Goal: Information Seeking & Learning: Check status

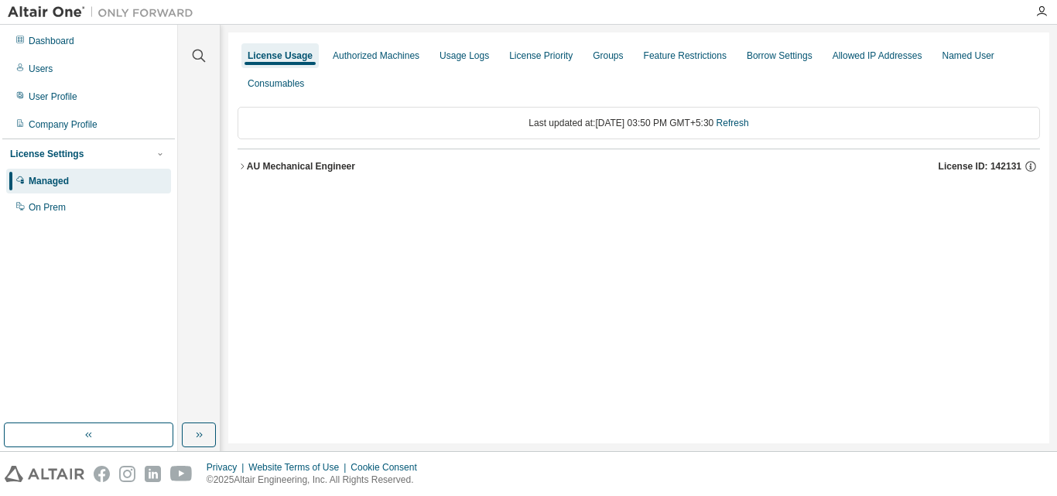
click at [281, 163] on div "AU Mechanical Engineer" at bounding box center [301, 166] width 108 height 12
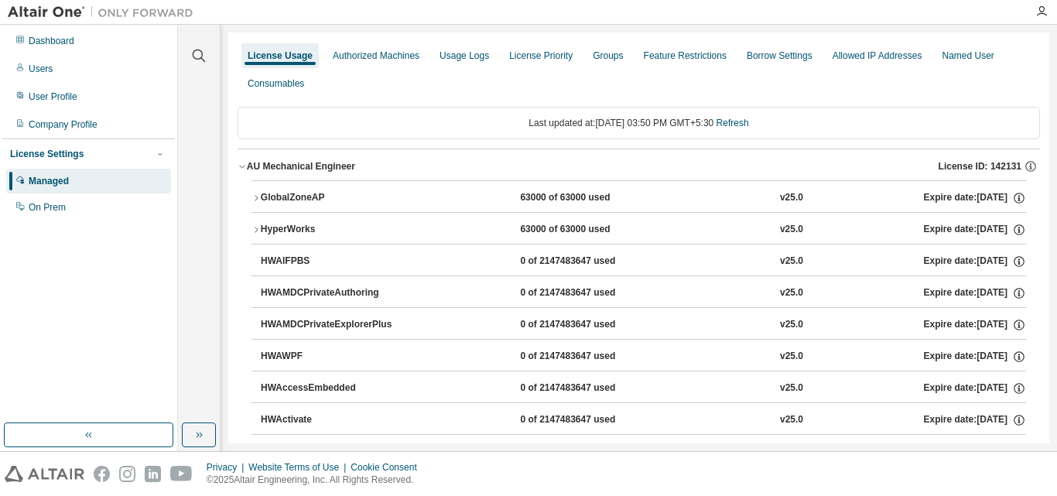
click at [264, 189] on button "GlobalZoneAP 63000 of 63000 used v25.0 Expire date: [DATE]" at bounding box center [638, 198] width 774 height 34
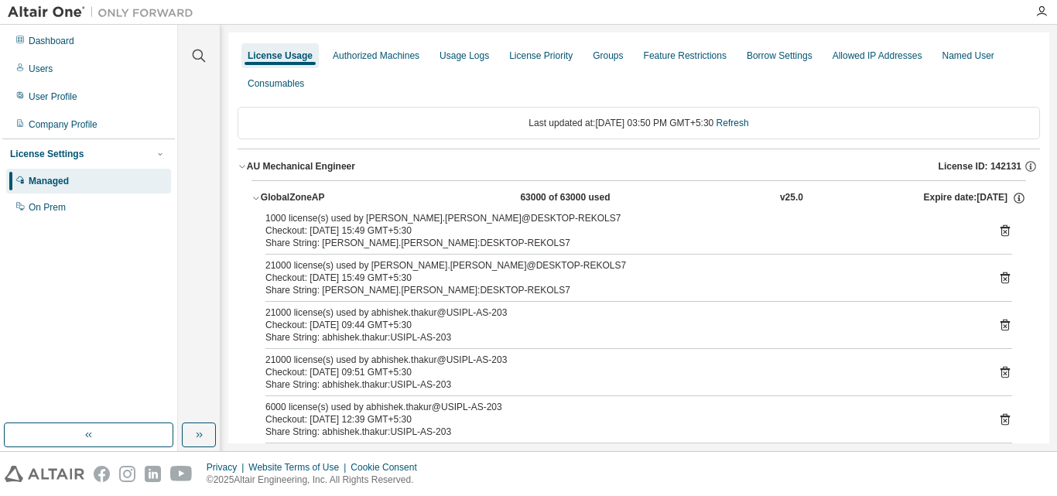
click at [994, 221] on div "1000 license(s) used by amarjit.singh@DESKTOP-REKOLS7 Checkout: 2025-08-18 15:4…" at bounding box center [638, 230] width 747 height 37
click at [1000, 228] on icon at bounding box center [1004, 231] width 9 height 12
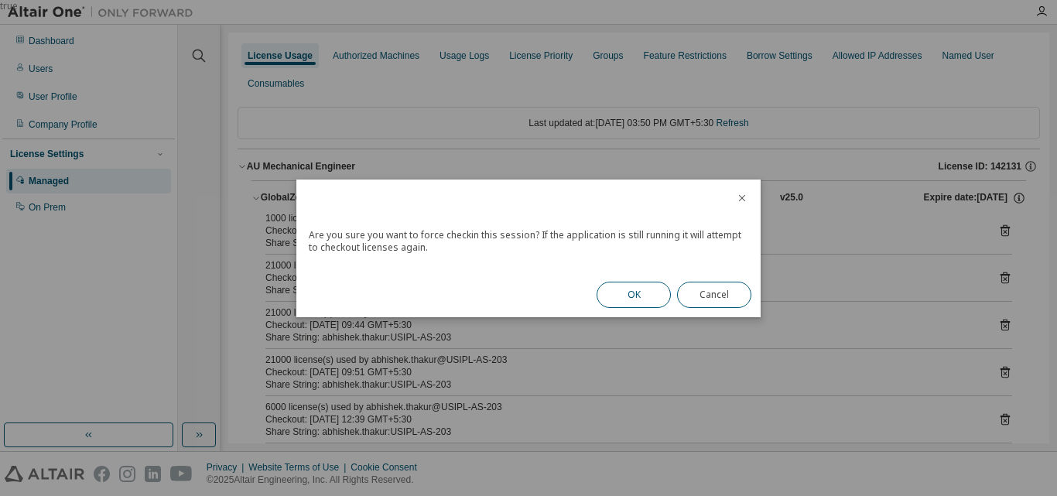
click at [622, 291] on button "OK" at bounding box center [633, 295] width 74 height 26
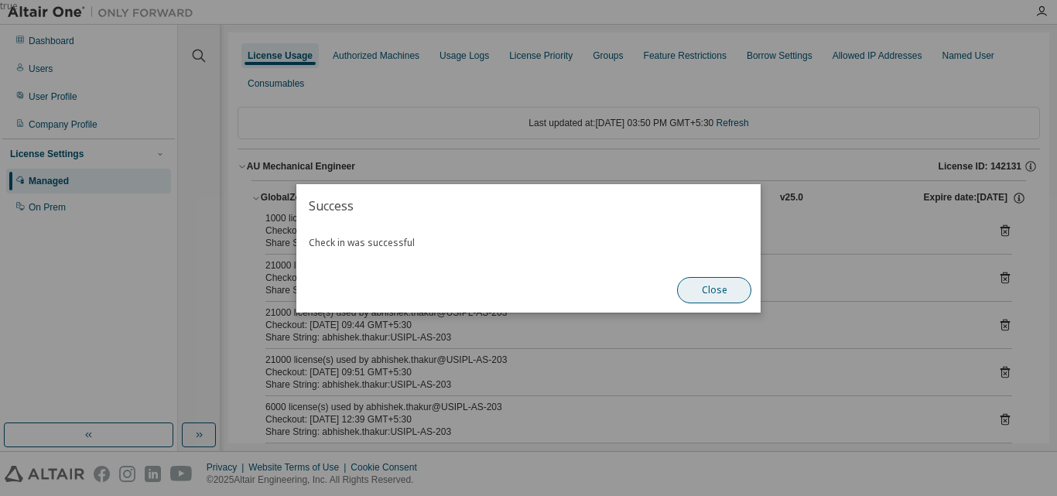
click at [720, 290] on button "Close" at bounding box center [714, 290] width 74 height 26
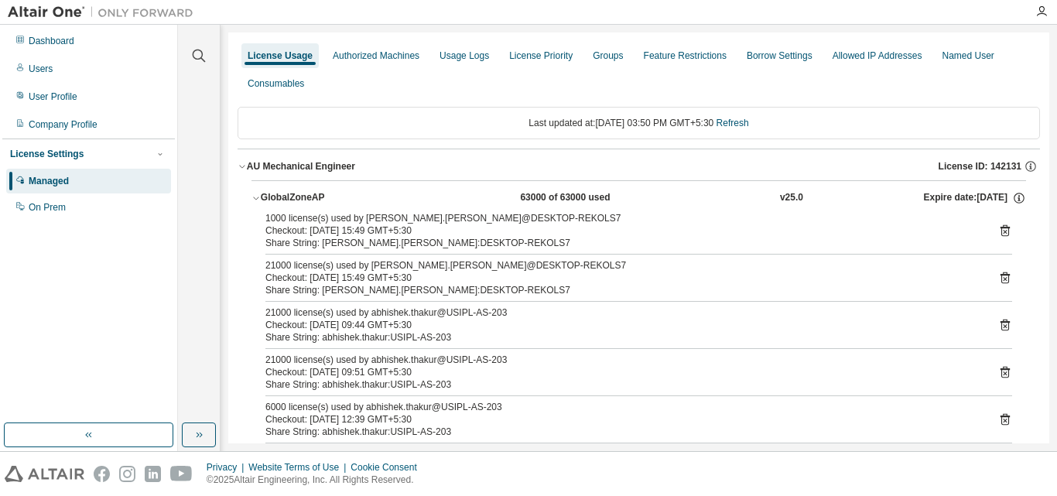
click at [998, 276] on icon at bounding box center [1005, 278] width 14 height 14
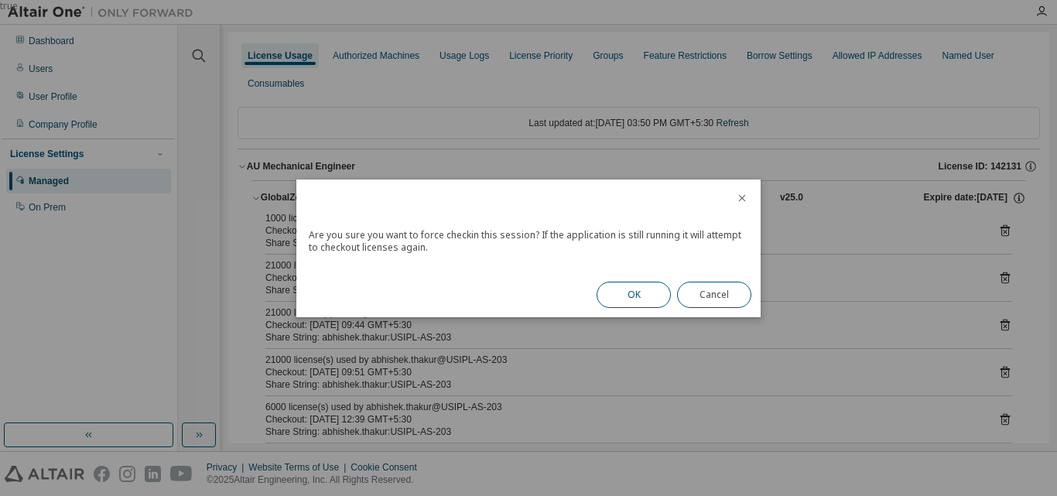
click at [630, 295] on button "OK" at bounding box center [633, 295] width 74 height 26
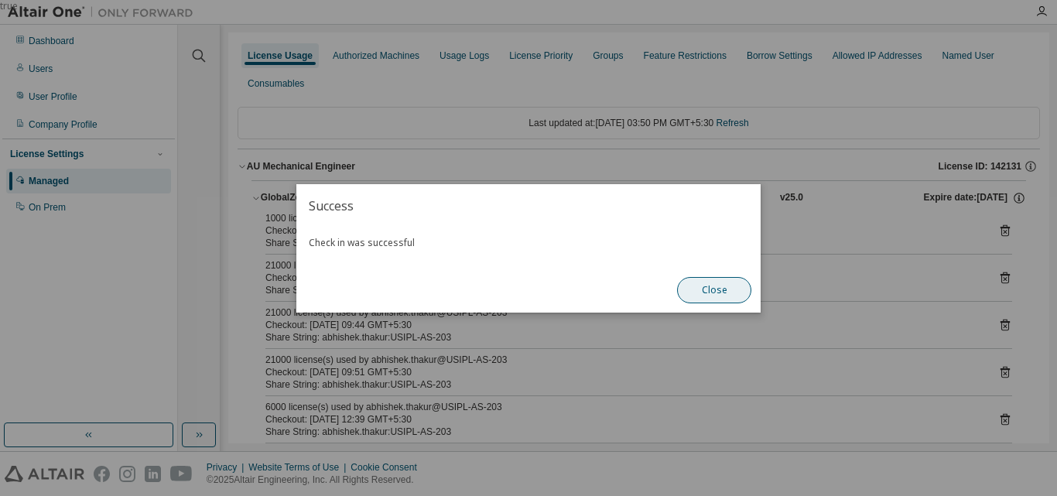
click at [721, 285] on button "Close" at bounding box center [714, 290] width 74 height 26
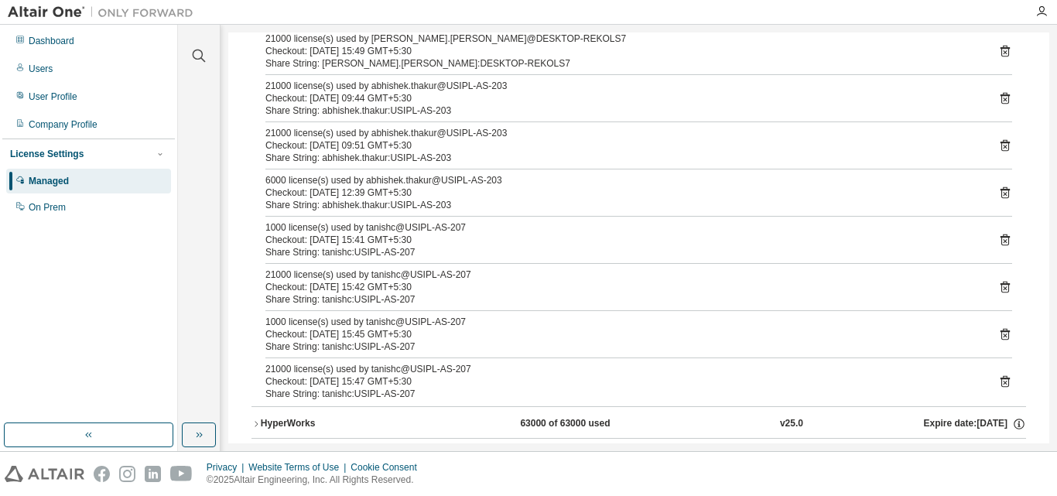
scroll to position [232, 0]
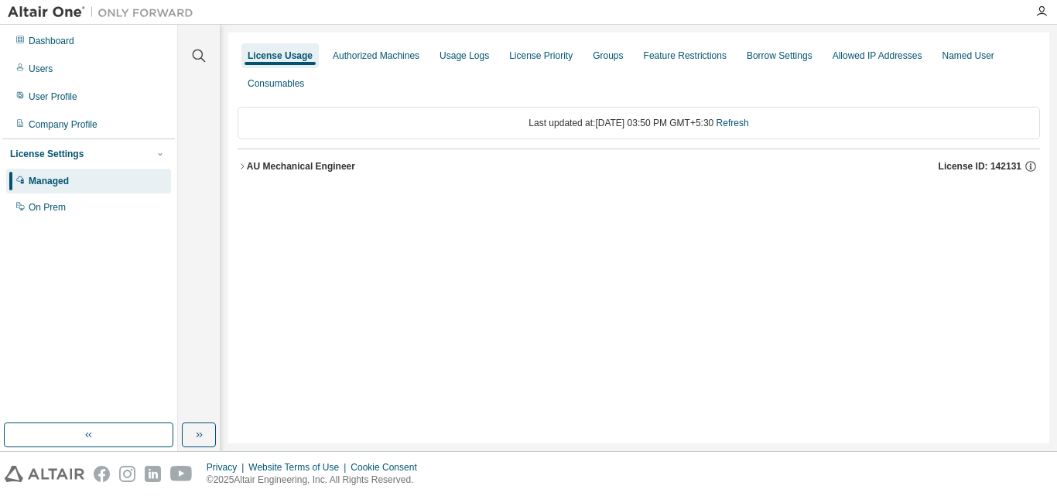
click at [241, 162] on icon "button" at bounding box center [241, 166] width 9 height 9
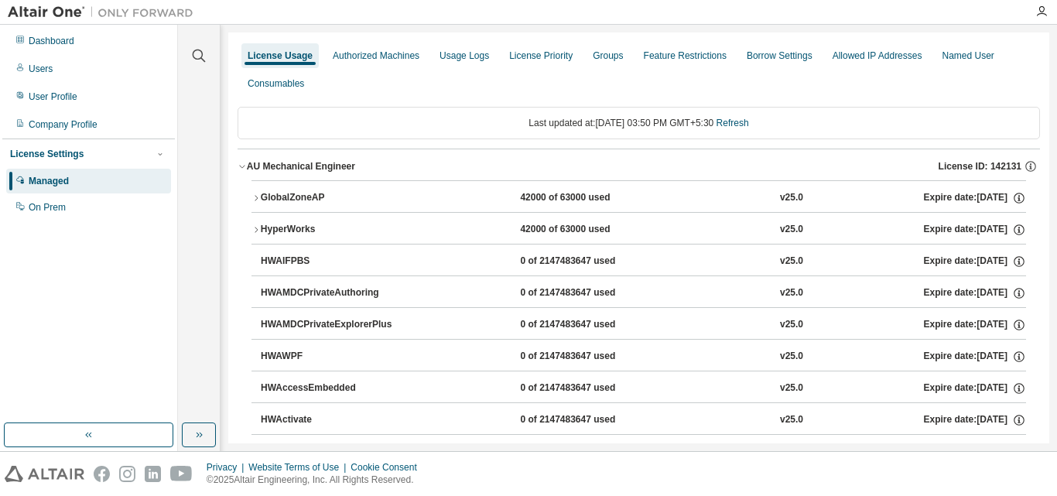
click at [305, 201] on div "GlobalZoneAP" at bounding box center [330, 198] width 139 height 14
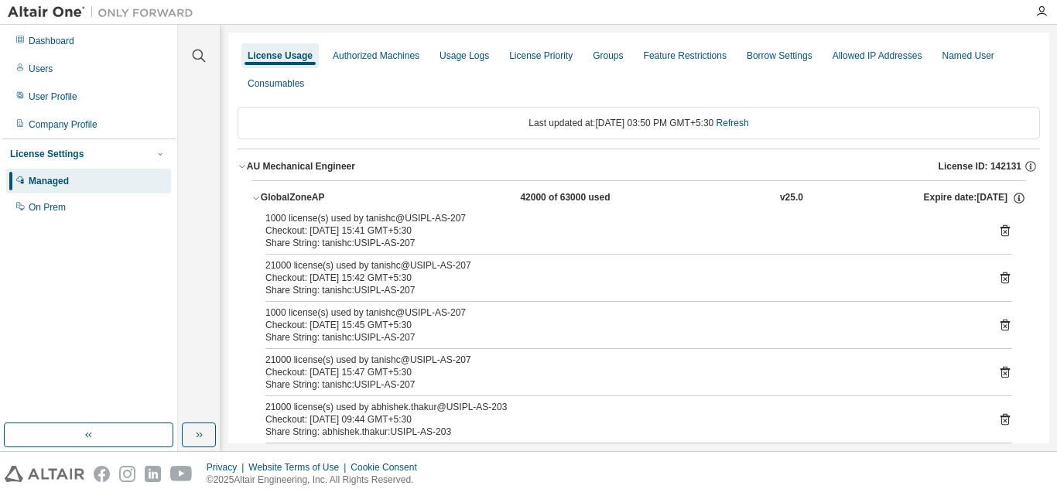
click at [826, 152] on button "AU Mechanical Engineer License ID: 142131" at bounding box center [638, 166] width 802 height 34
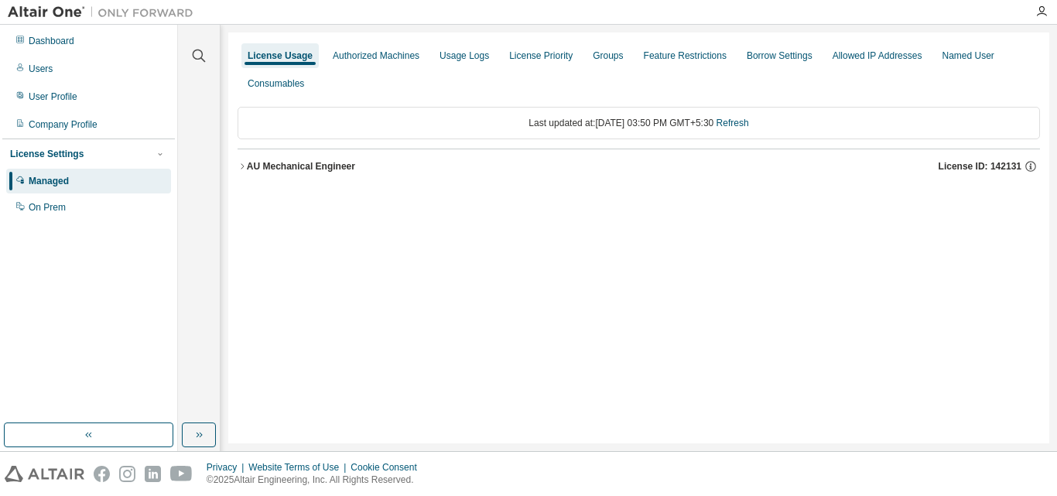
click at [297, 169] on div "AU Mechanical Engineer" at bounding box center [301, 166] width 108 height 12
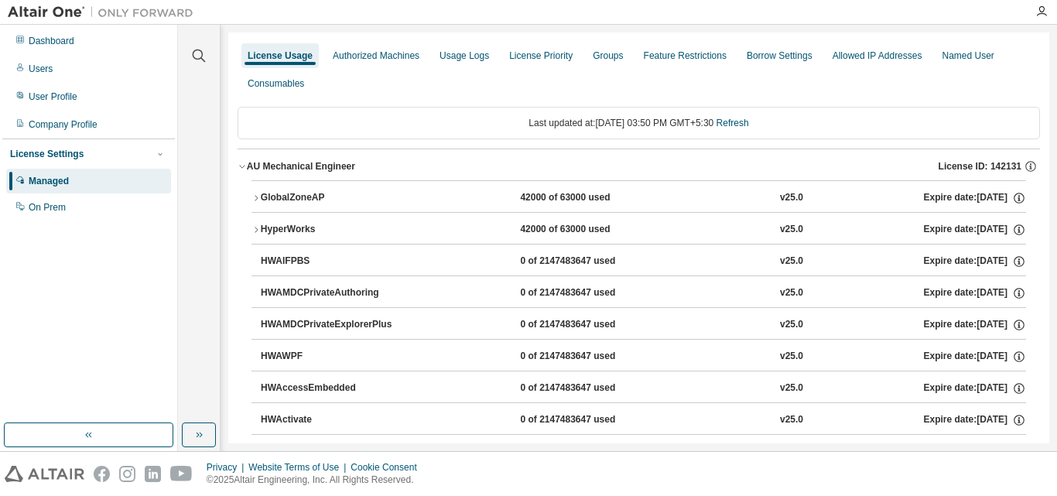
click at [310, 193] on div "GlobalZoneAP" at bounding box center [330, 198] width 139 height 14
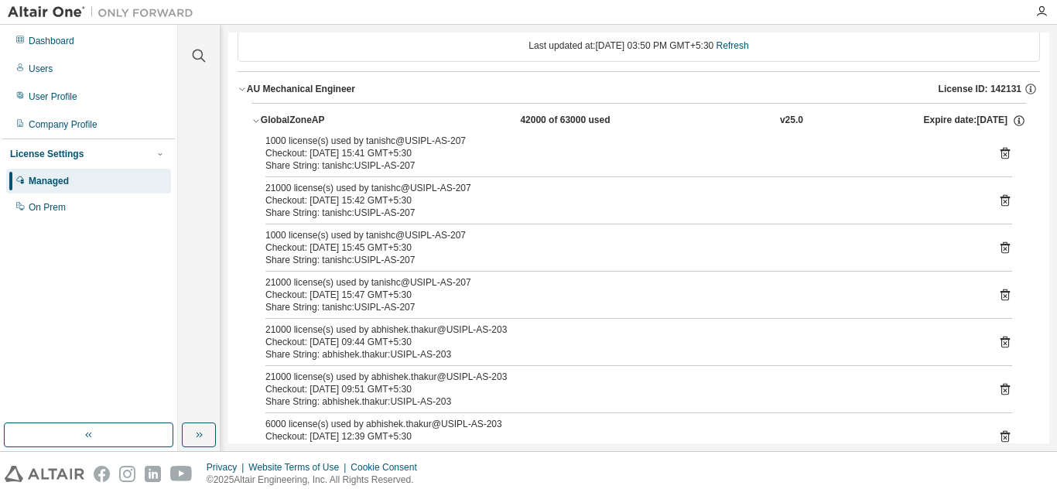
scroll to position [155, 0]
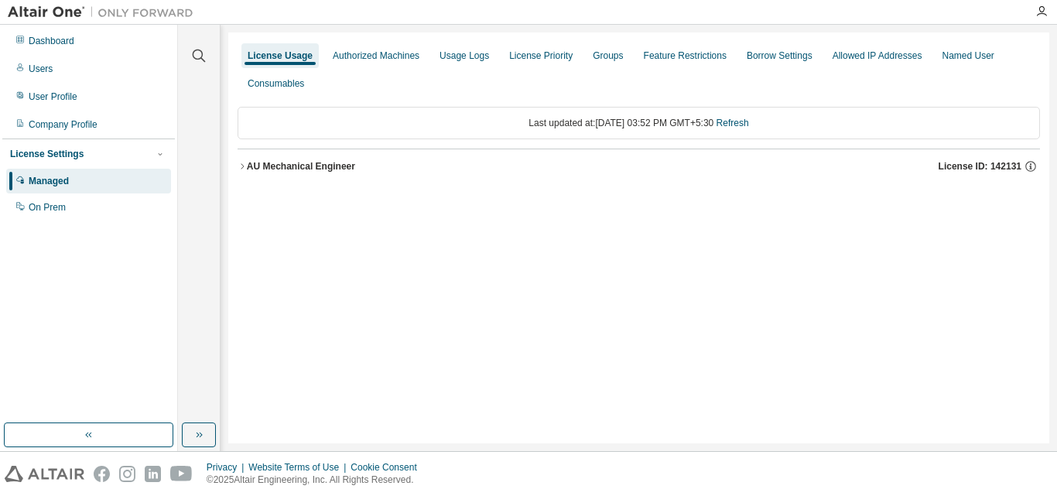
click at [302, 168] on div "AU Mechanical Engineer" at bounding box center [301, 166] width 108 height 12
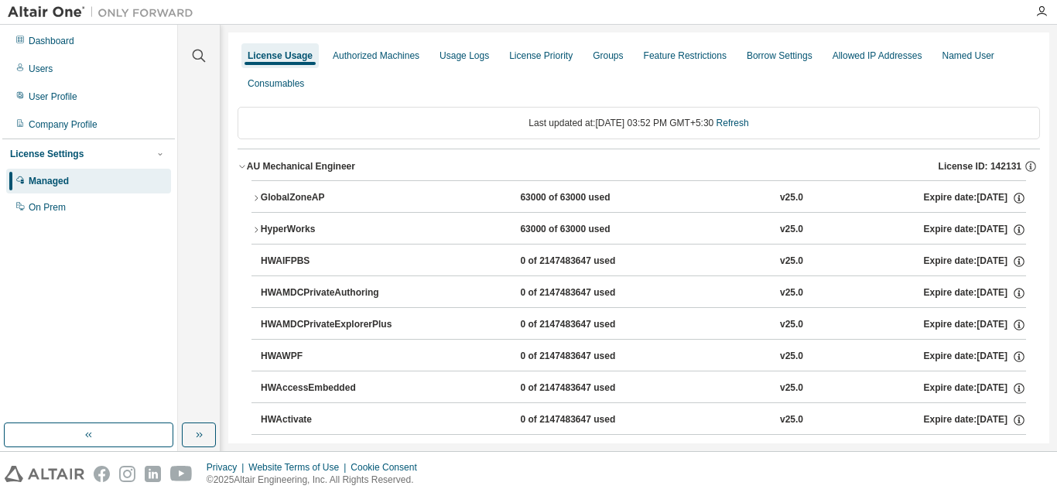
click at [357, 199] on div "GlobalZoneAP" at bounding box center [330, 198] width 139 height 14
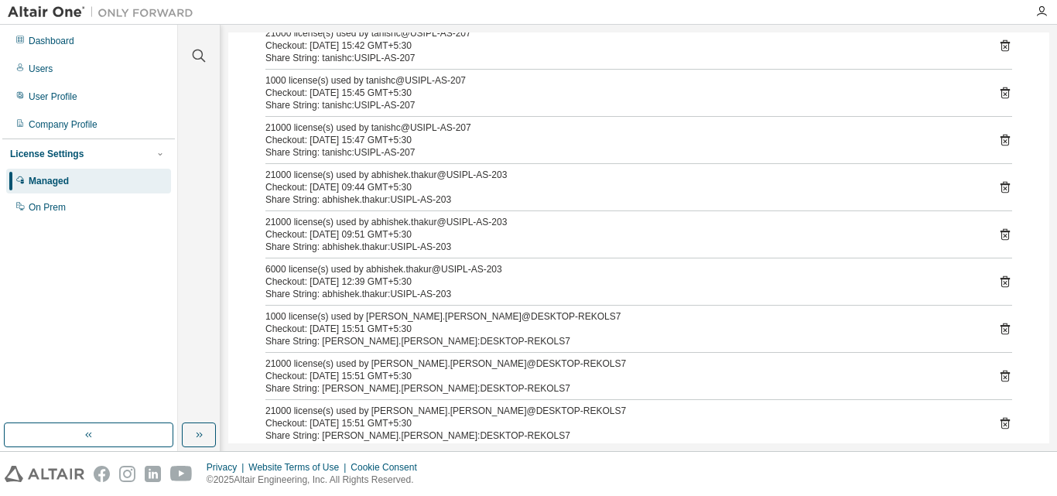
scroll to position [309, 0]
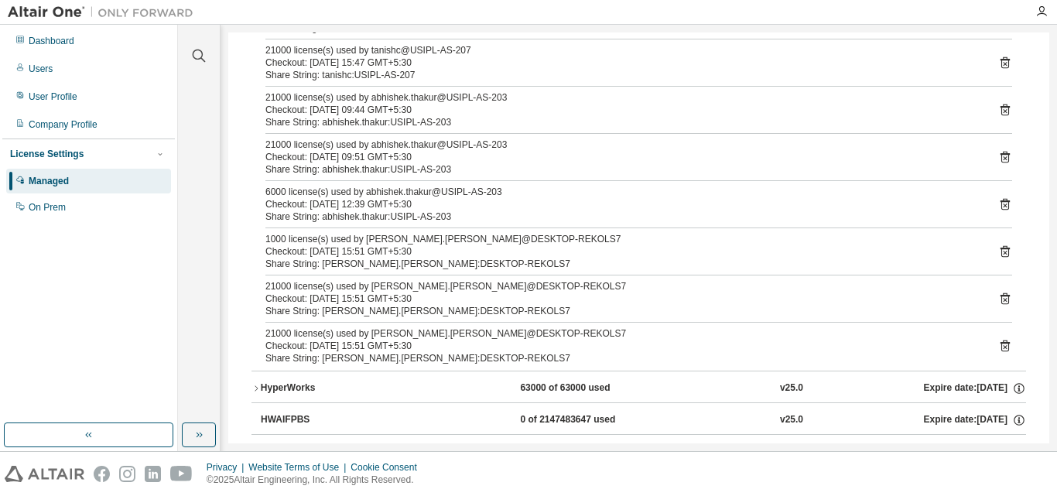
click at [997, 244] on div "1000 license(s) used by amarjit.singh@DESKTOP-REKOLS7 Checkout: 2025-08-18 15:5…" at bounding box center [638, 251] width 747 height 37
click at [1000, 250] on icon at bounding box center [1004, 252] width 9 height 12
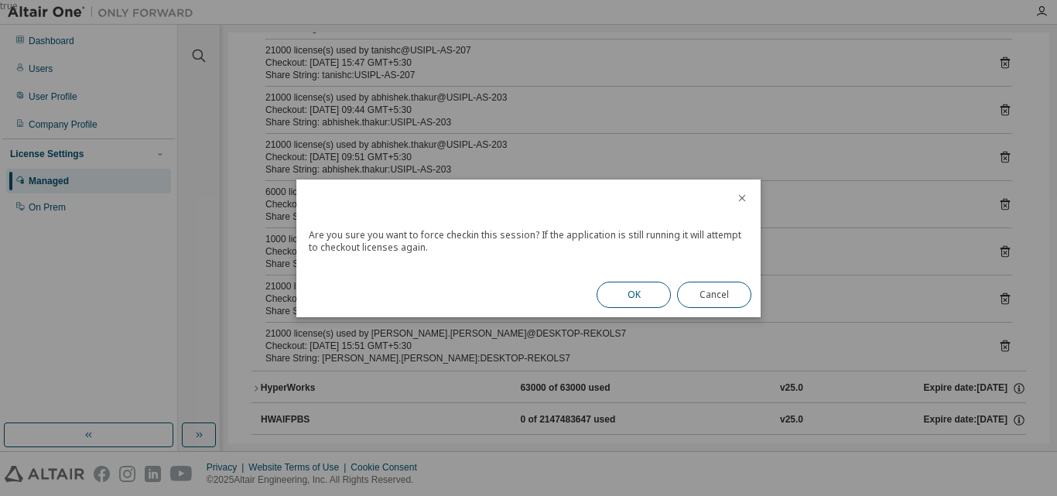
click at [655, 297] on button "OK" at bounding box center [633, 295] width 74 height 26
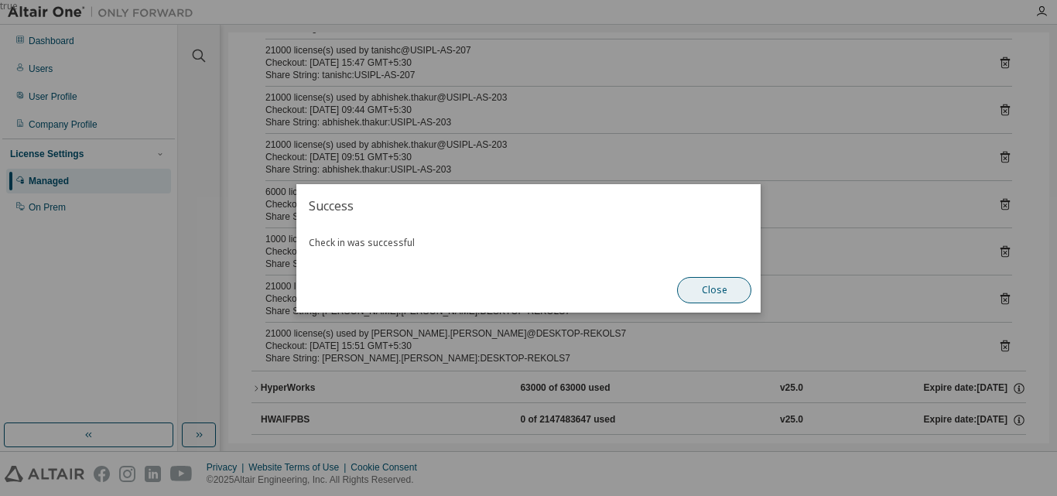
click at [719, 286] on button "Close" at bounding box center [714, 290] width 74 height 26
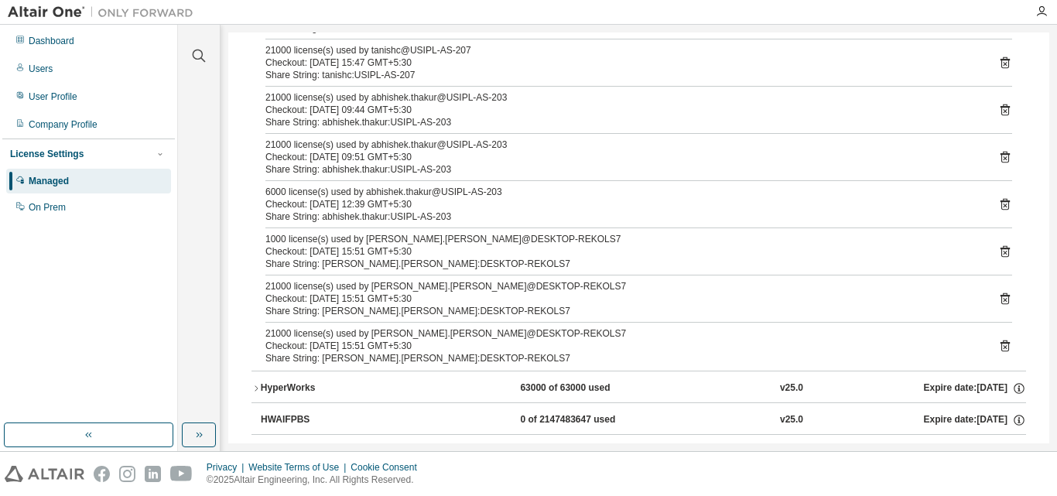
click at [1000, 299] on icon at bounding box center [1004, 299] width 9 height 12
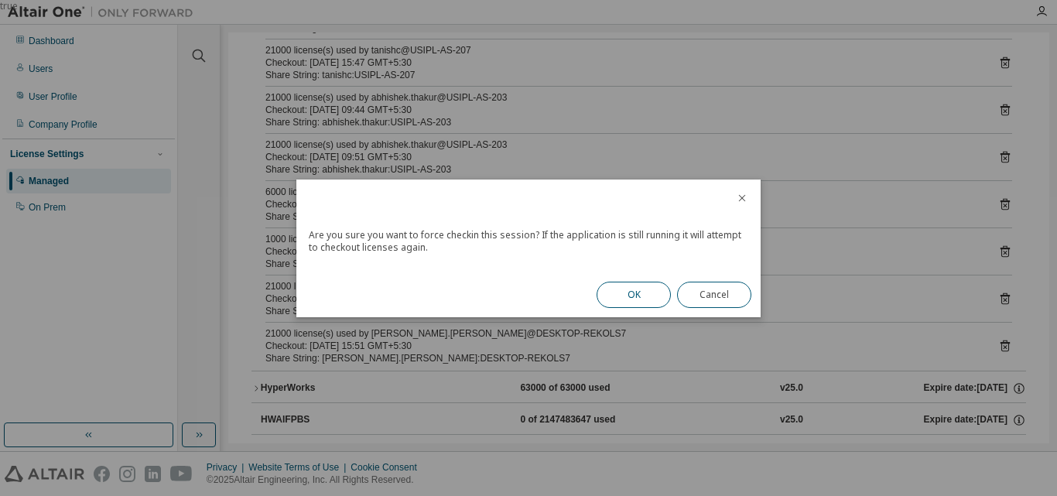
click at [633, 290] on button "OK" at bounding box center [633, 295] width 74 height 26
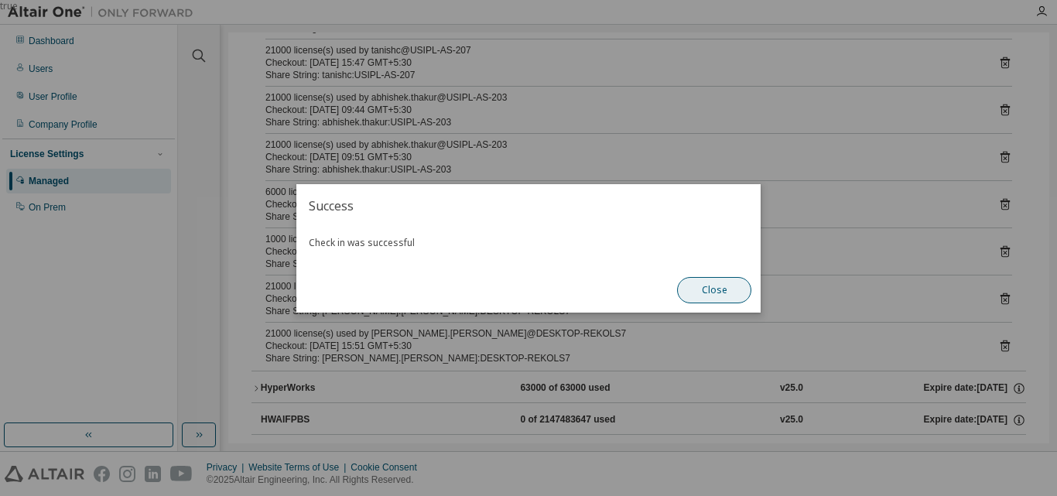
click at [732, 302] on button "Close" at bounding box center [714, 290] width 74 height 26
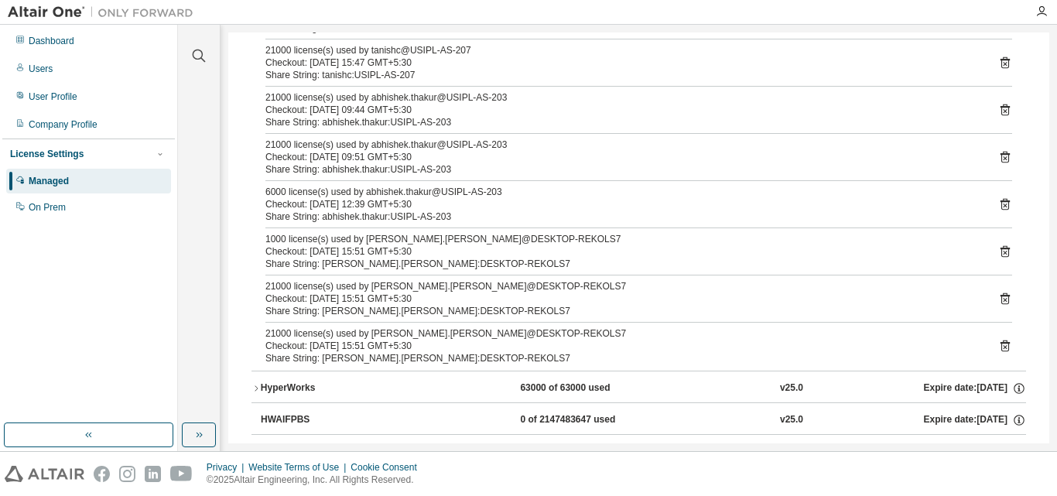
click at [998, 344] on icon at bounding box center [1005, 346] width 14 height 14
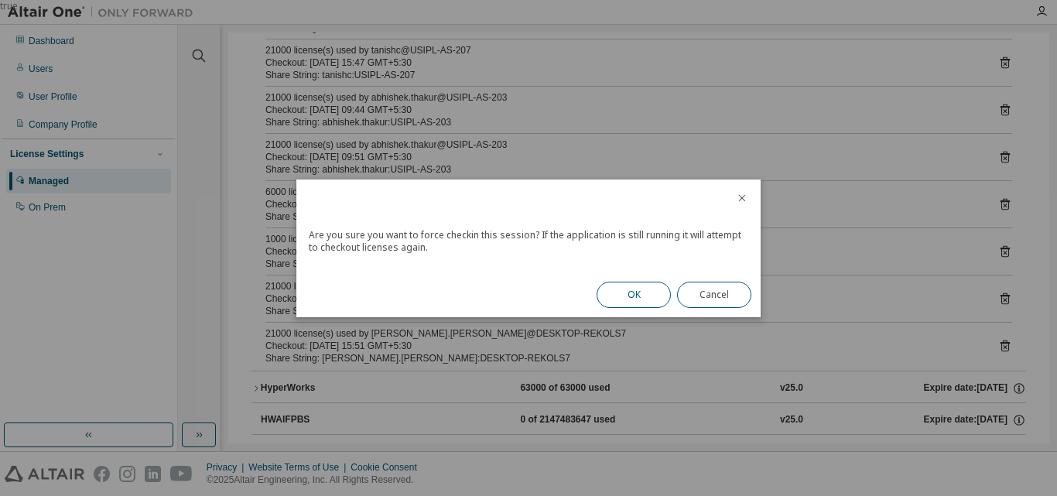
click at [662, 289] on button "OK" at bounding box center [633, 295] width 74 height 26
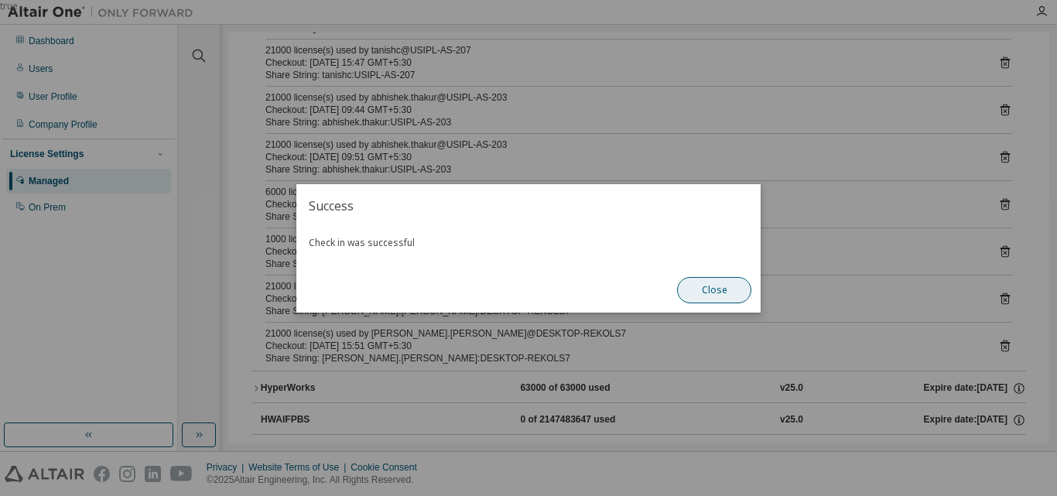
click at [723, 293] on button "Close" at bounding box center [714, 290] width 74 height 26
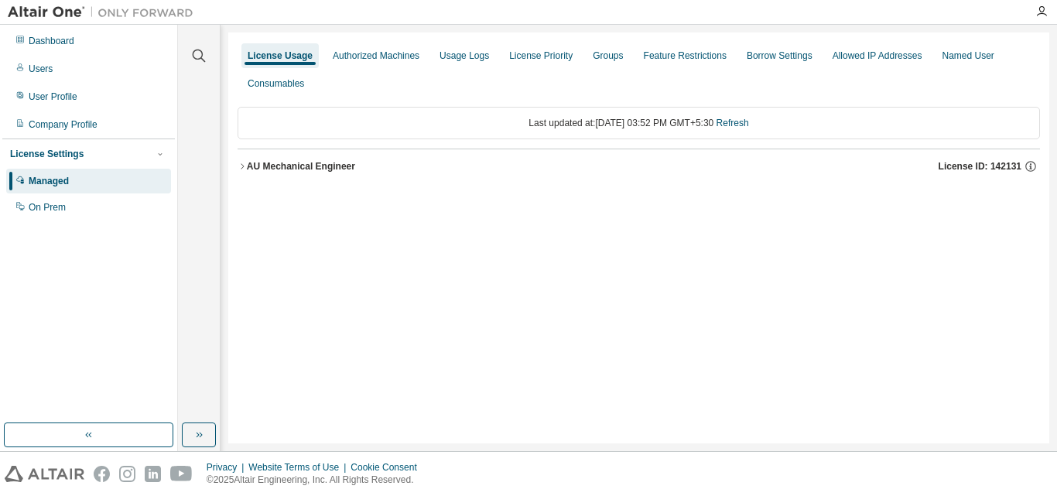
click at [287, 160] on div "AU Mechanical Engineer" at bounding box center [301, 166] width 108 height 12
click at [264, 165] on div "AU Mechanical Engineer" at bounding box center [301, 166] width 108 height 12
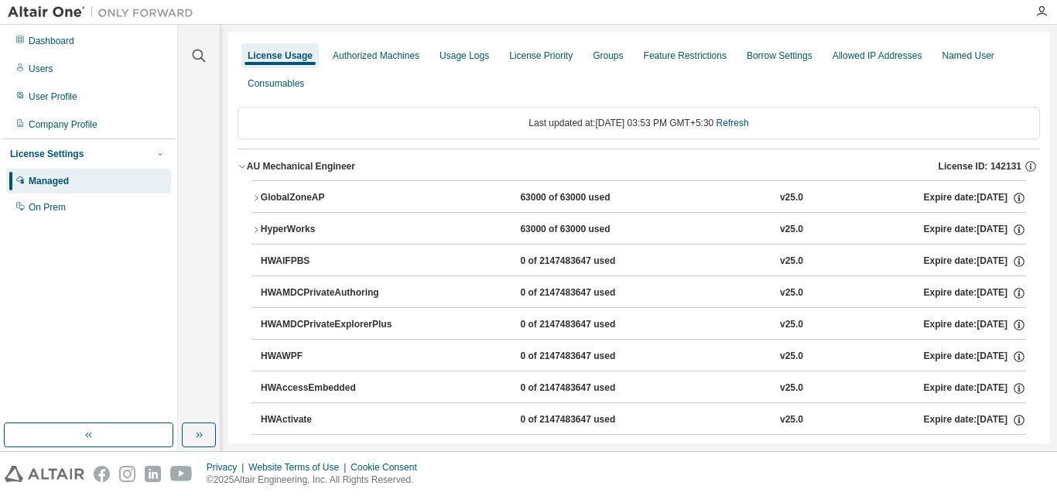
click at [286, 199] on div "GlobalZoneAP" at bounding box center [330, 198] width 139 height 14
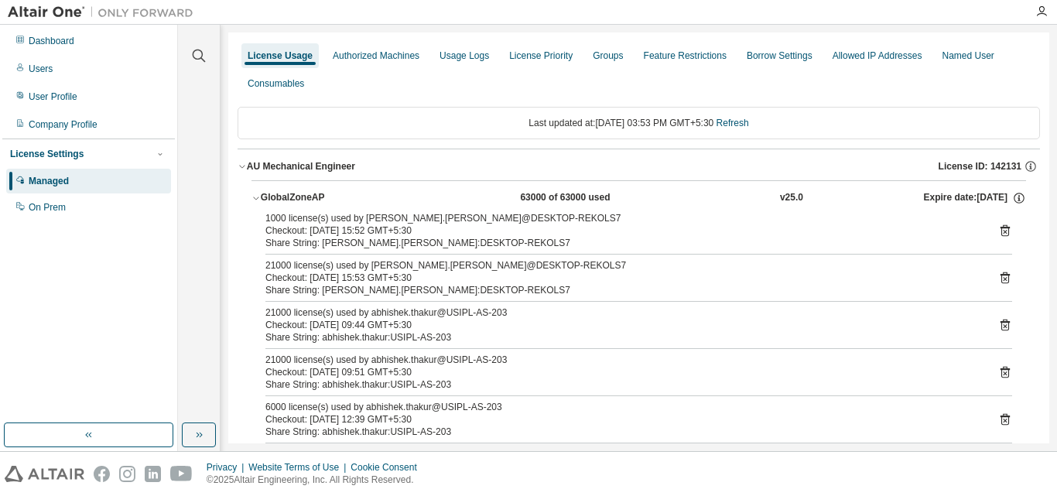
click at [998, 226] on icon at bounding box center [1005, 231] width 14 height 14
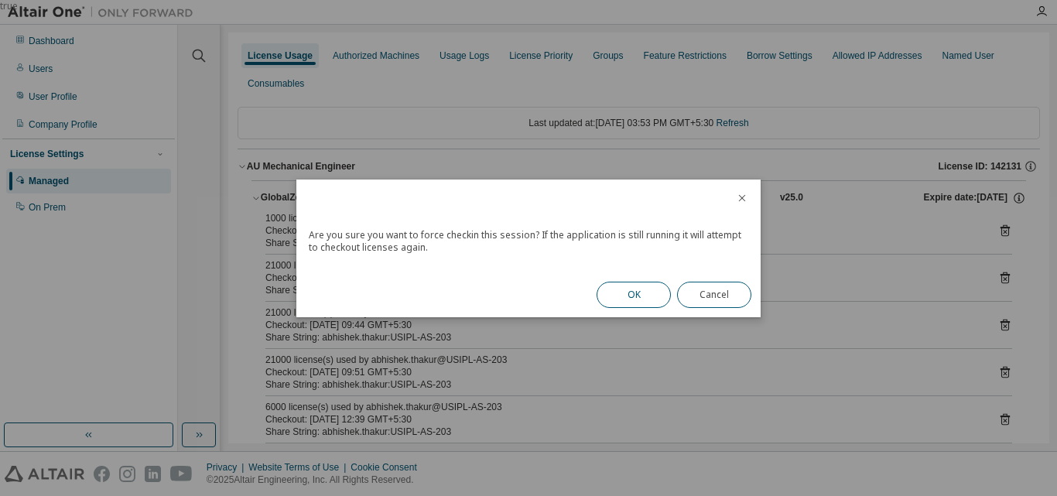
click at [622, 295] on button "OK" at bounding box center [633, 295] width 74 height 26
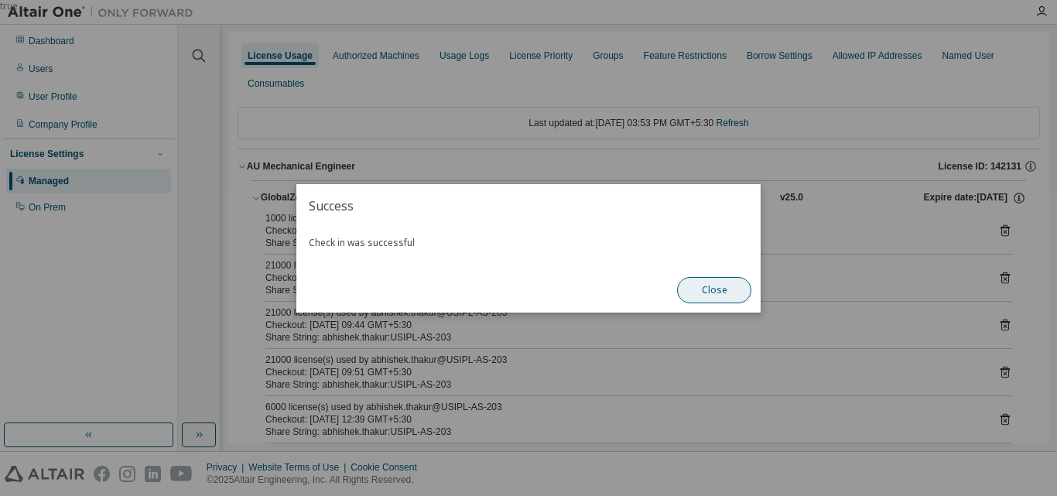
click at [733, 292] on button "Close" at bounding box center [714, 290] width 74 height 26
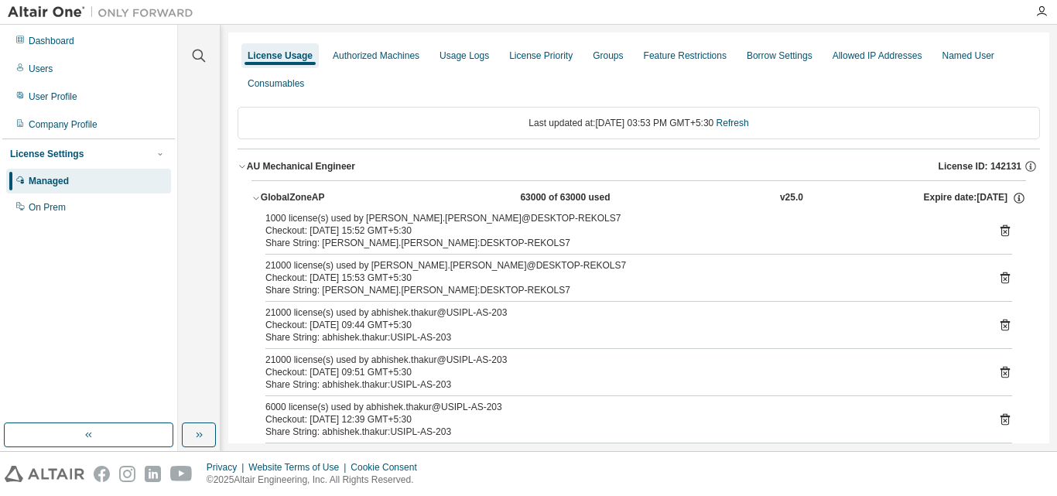
click at [1000, 279] on icon at bounding box center [1004, 278] width 9 height 12
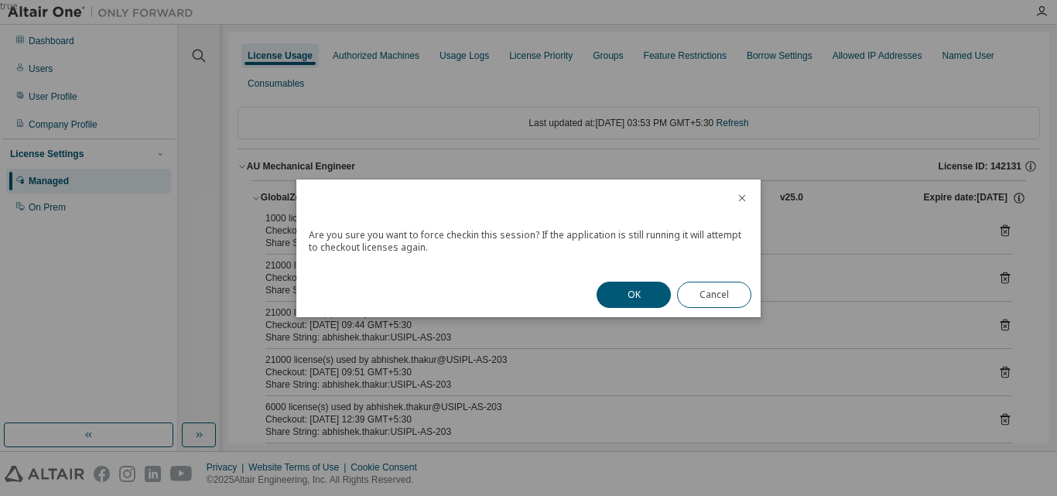
click at [580, 290] on div "Are you sure you want to force checkin this session? If the application is stil…" at bounding box center [528, 248] width 464 height 138
click at [628, 290] on button "OK" at bounding box center [633, 295] width 74 height 26
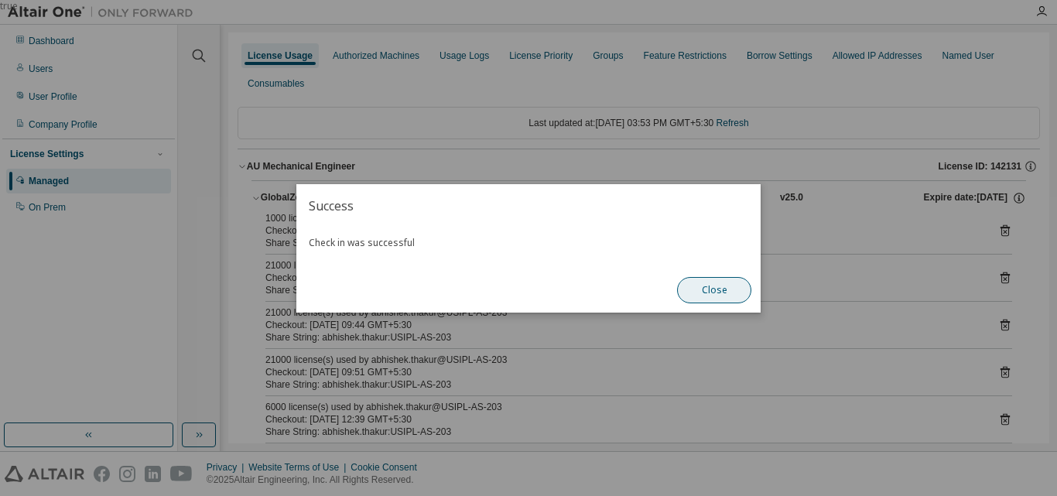
click at [707, 291] on button "Close" at bounding box center [714, 290] width 74 height 26
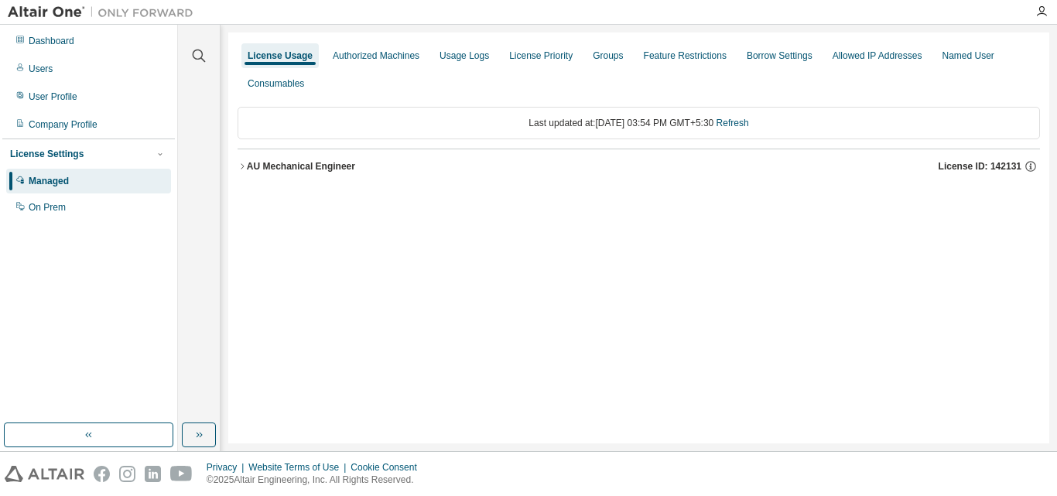
click at [266, 159] on div "AU Mechanical Engineer License ID: 142131" at bounding box center [643, 166] width 793 height 14
click at [278, 168] on div "AU Mechanical Engineer" at bounding box center [301, 166] width 108 height 12
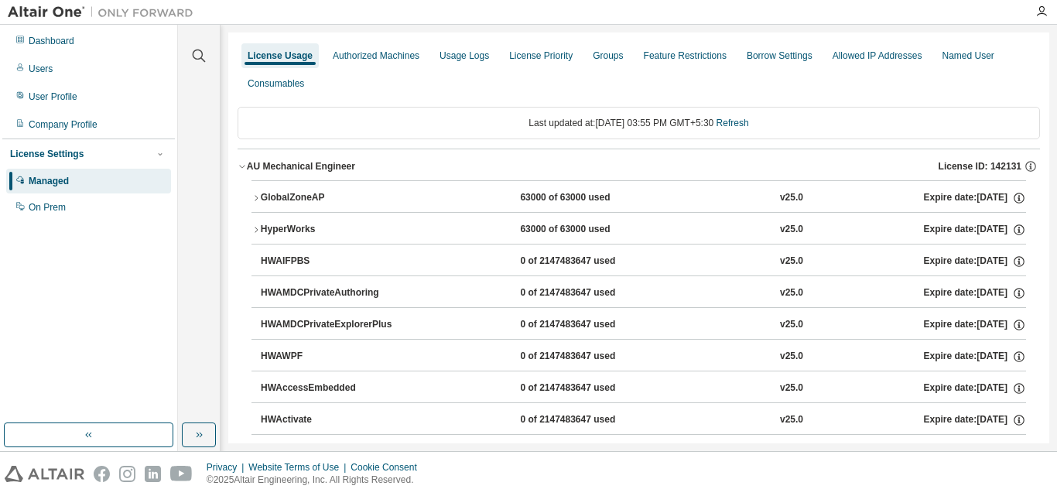
click at [461, 195] on div "GlobalZoneAP 63000 of 63000 used v25.0 Expire date: 2025-12-25" at bounding box center [643, 198] width 765 height 14
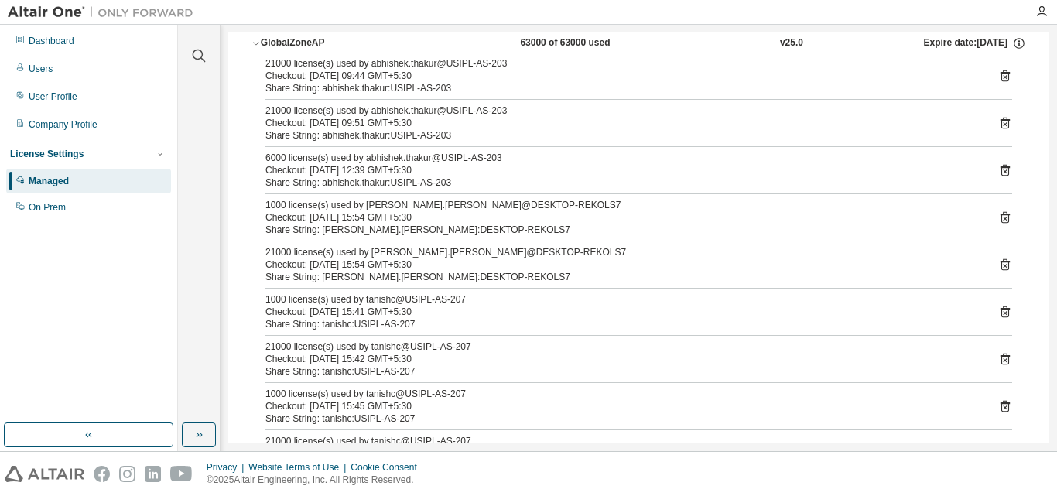
scroll to position [232, 0]
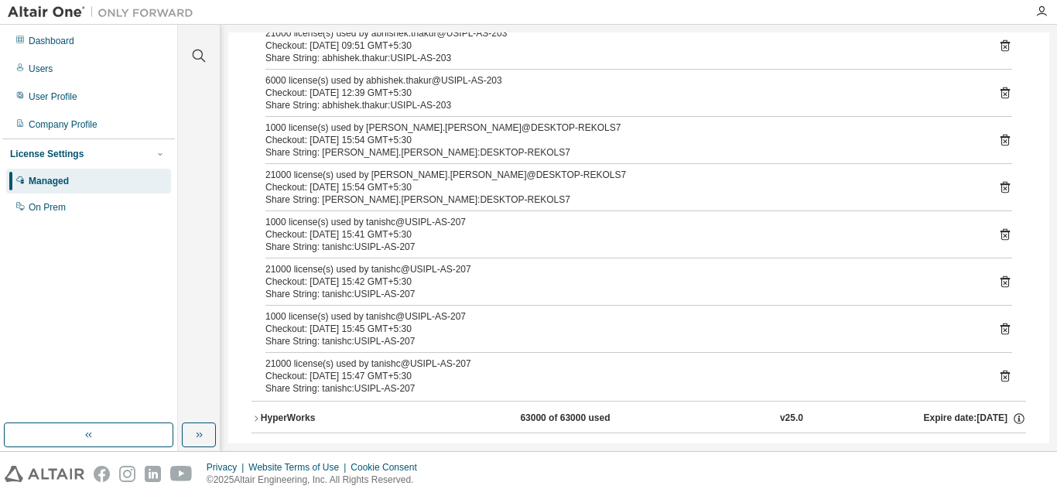
click at [1008, 147] on div "21000 license(s) used by abhishek.thakur@USIPL-AS-203 Checkout: 2025-08-18 09:4…" at bounding box center [638, 190] width 774 height 421
click at [998, 140] on icon at bounding box center [1005, 140] width 14 height 14
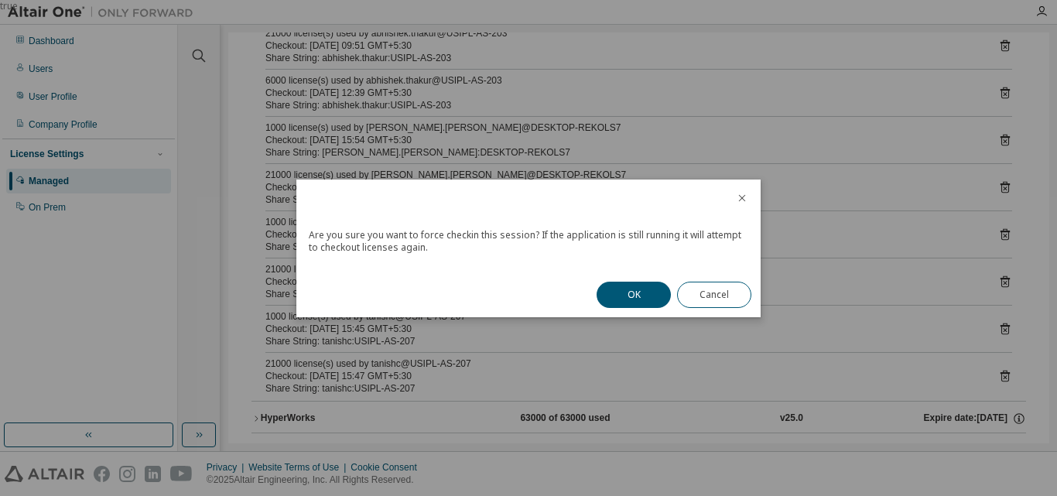
click at [624, 287] on button "OK" at bounding box center [633, 295] width 74 height 26
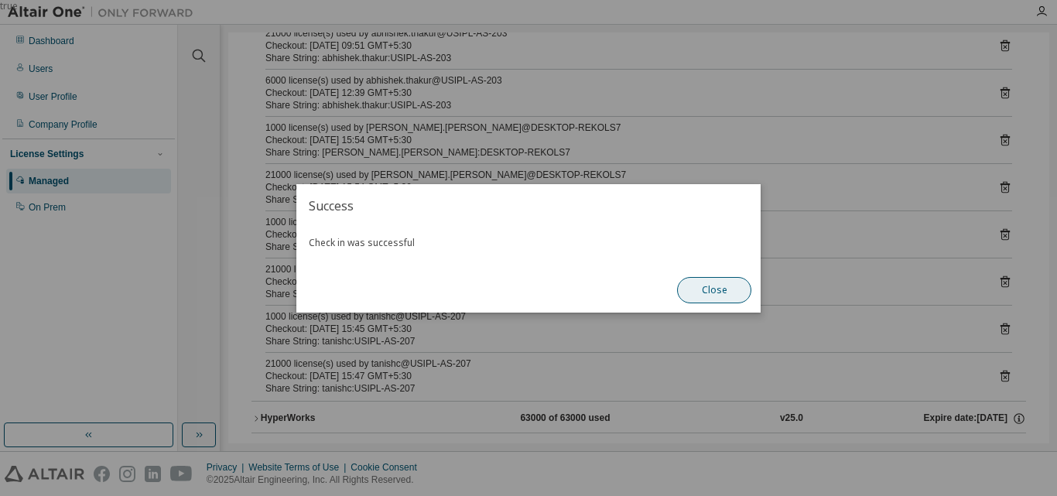
click at [706, 300] on button "Close" at bounding box center [714, 290] width 74 height 26
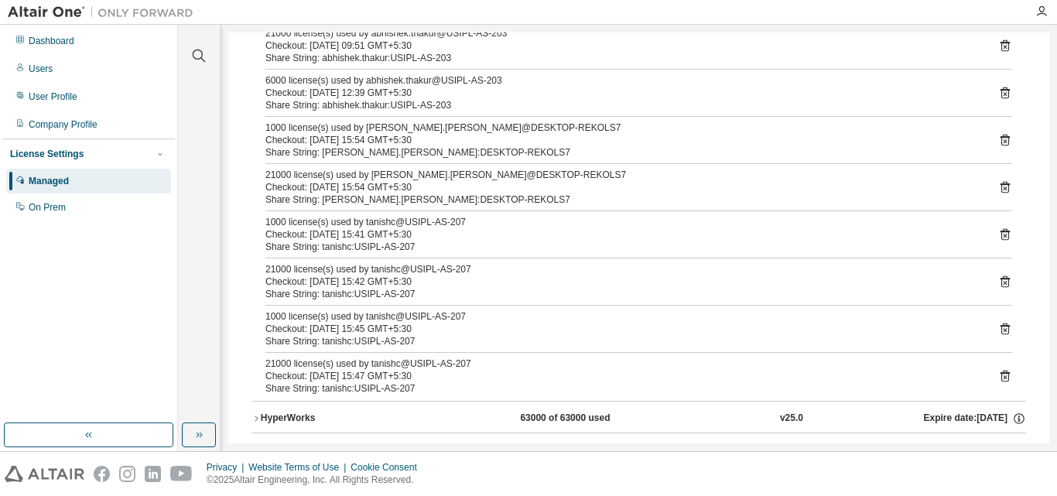
click at [999, 141] on icon at bounding box center [1005, 140] width 14 height 14
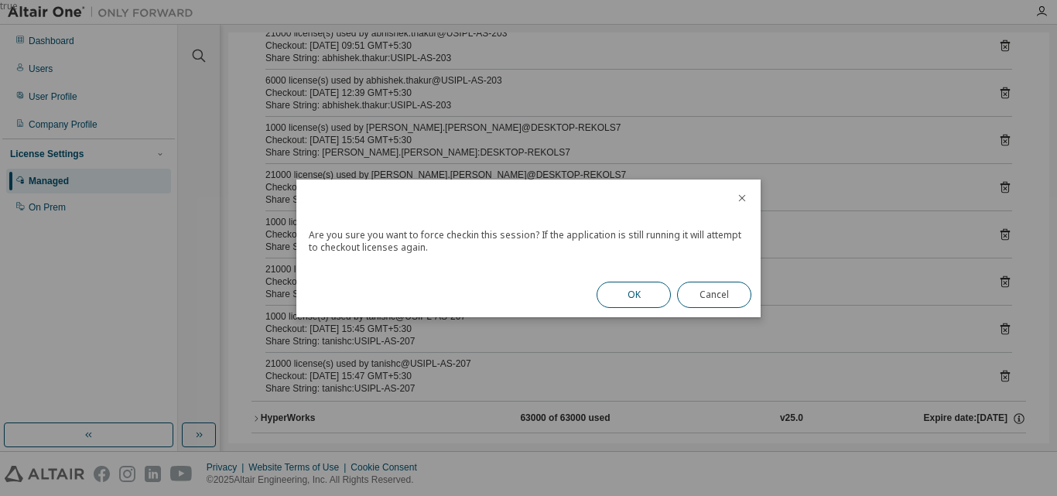
click at [610, 297] on button "OK" at bounding box center [633, 295] width 74 height 26
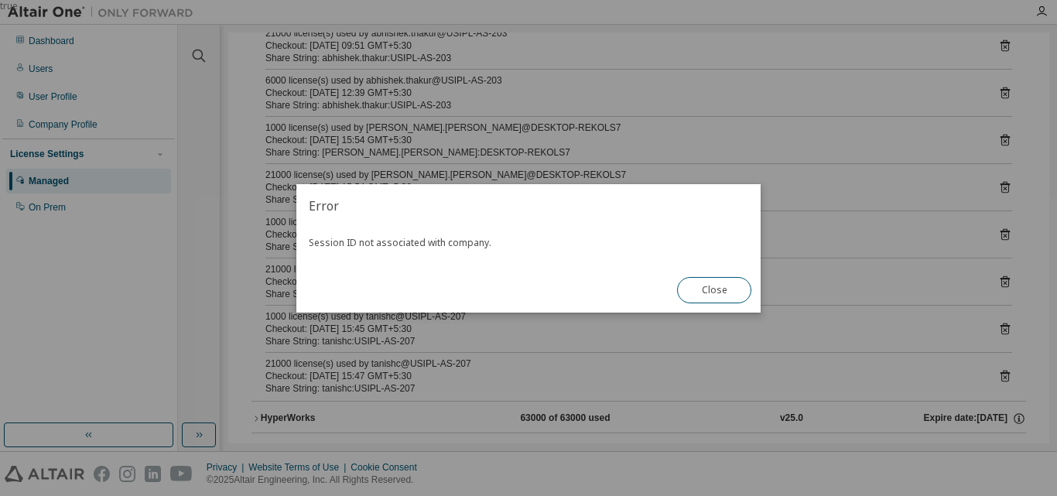
click at [703, 289] on button "Close" at bounding box center [714, 290] width 74 height 26
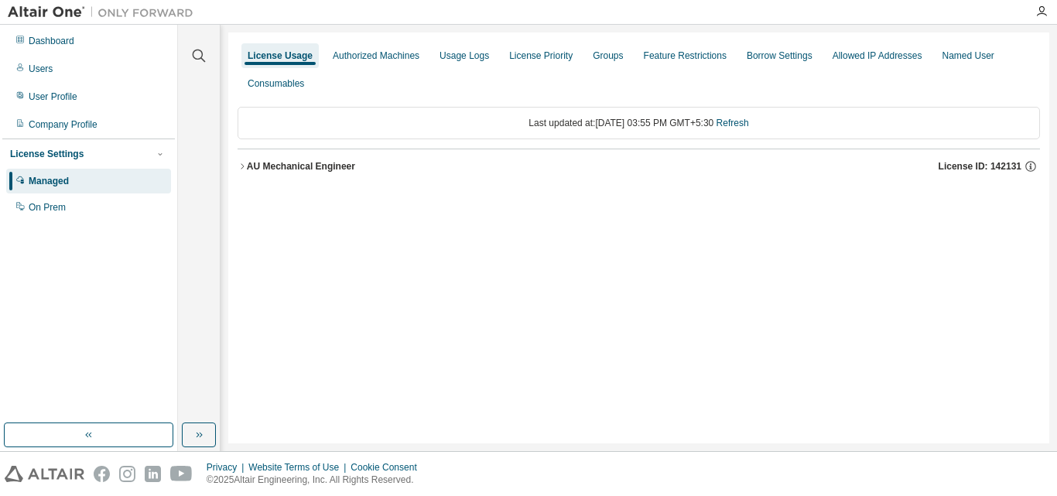
click at [288, 166] on div "AU Mechanical Engineer" at bounding box center [301, 166] width 108 height 12
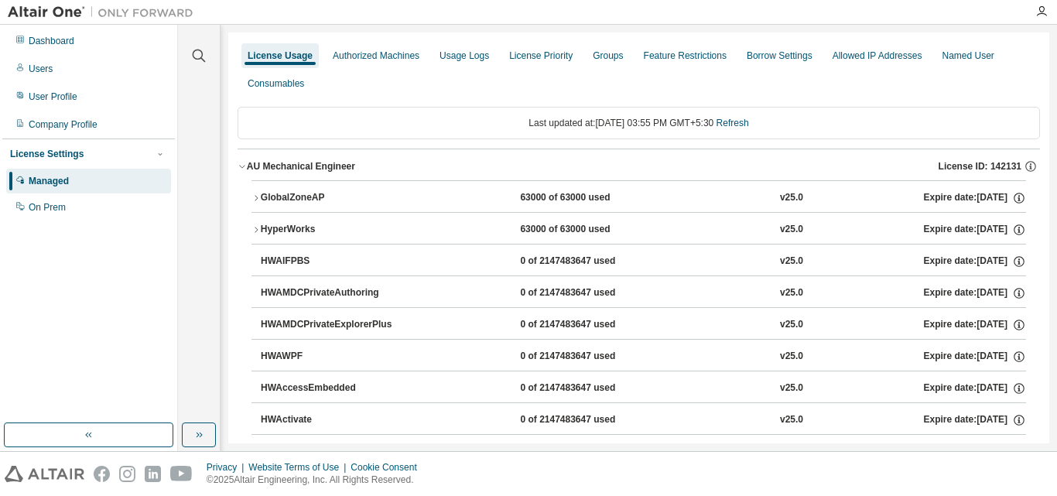
click at [299, 192] on div "GlobalZoneAP" at bounding box center [330, 198] width 139 height 14
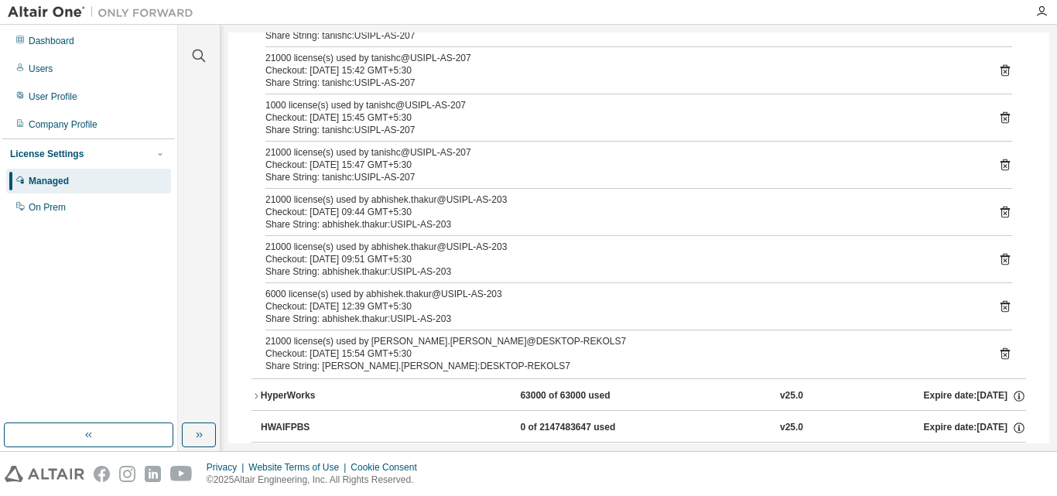
scroll to position [232, 0]
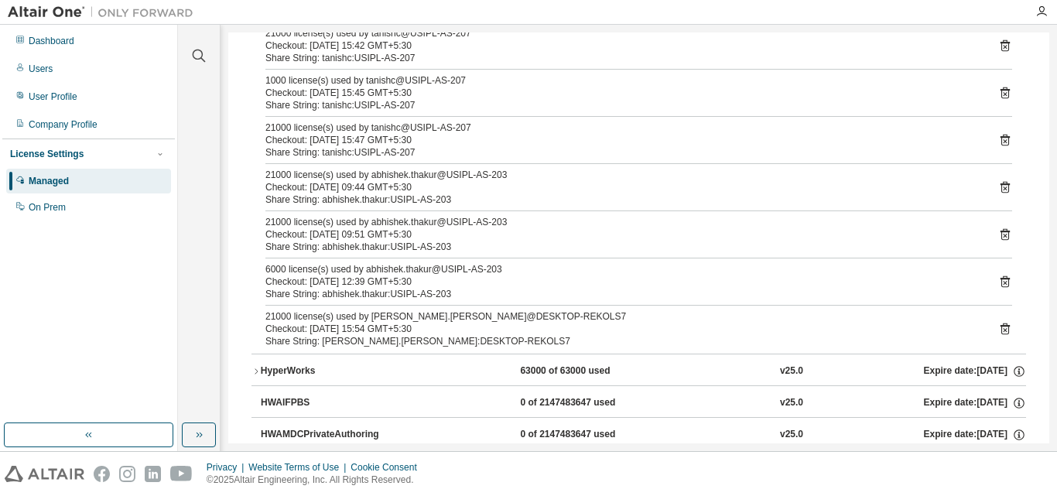
click at [998, 330] on icon at bounding box center [1005, 329] width 14 height 14
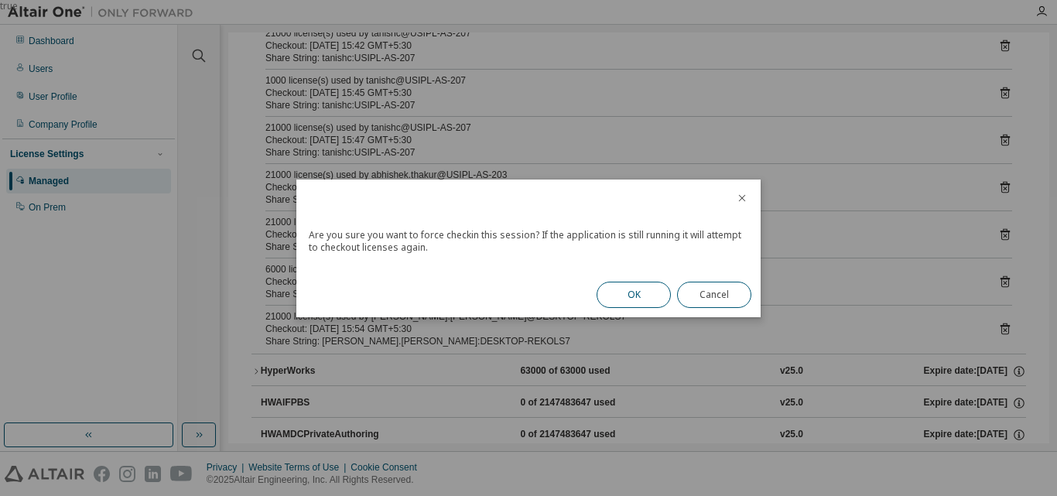
click at [638, 289] on button "OK" at bounding box center [633, 295] width 74 height 26
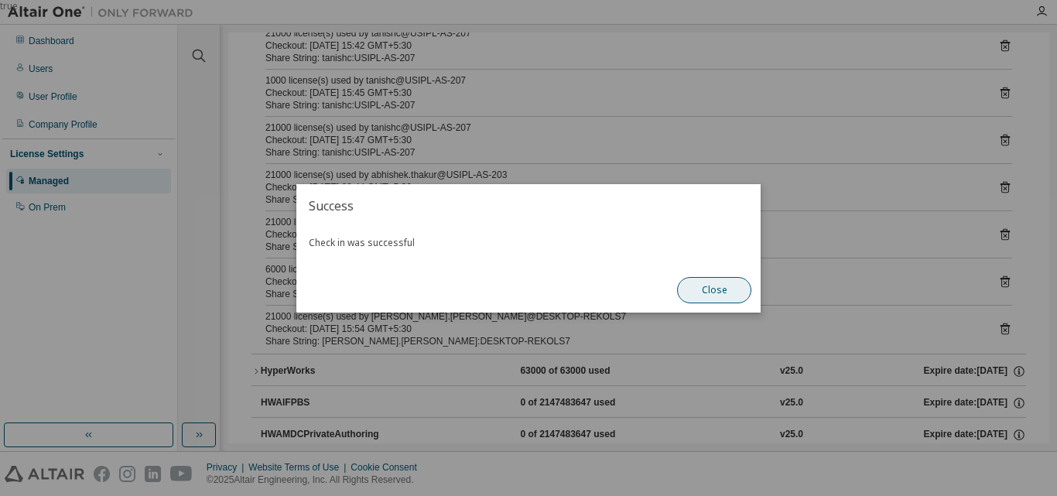
click at [702, 287] on button "Close" at bounding box center [714, 290] width 74 height 26
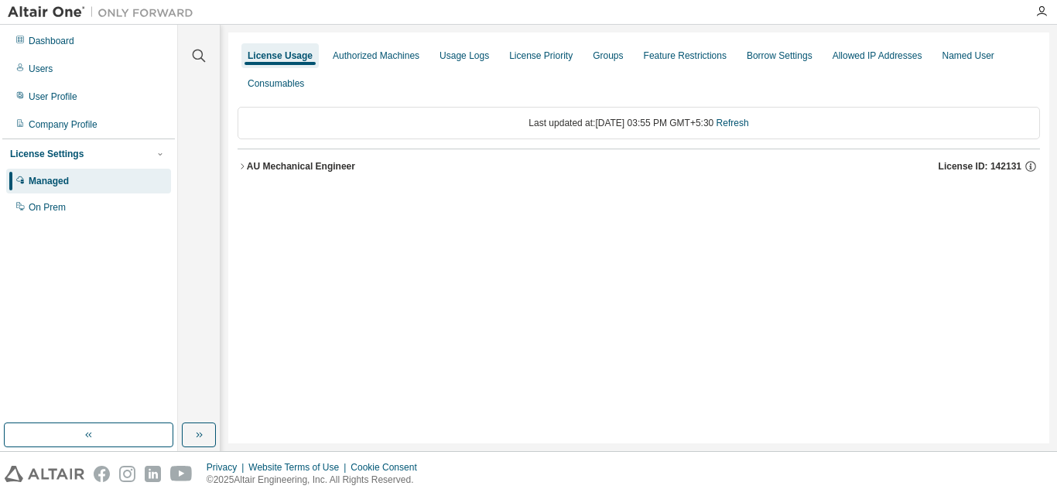
click at [269, 162] on div "AU Mechanical Engineer" at bounding box center [301, 166] width 108 height 12
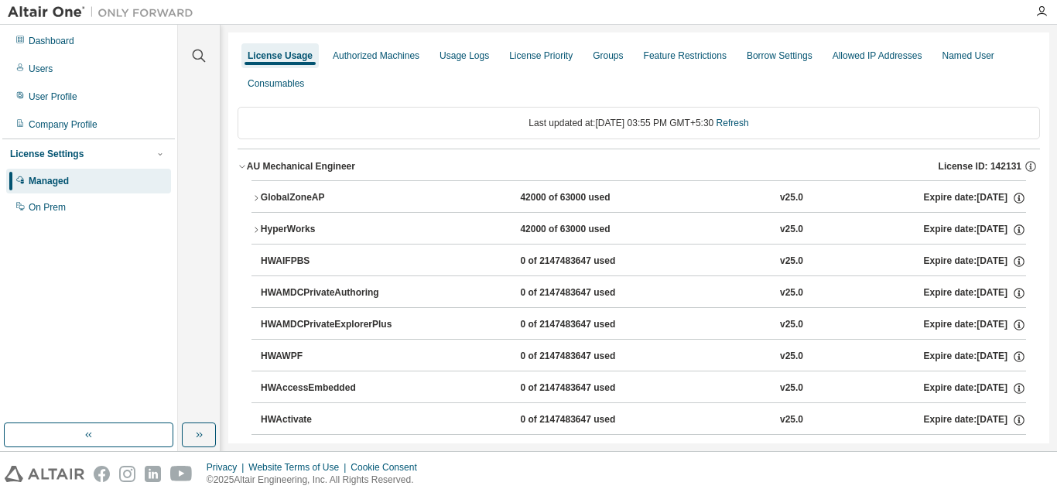
click at [312, 190] on button "GlobalZoneAP 42000 of 63000 used v25.0 Expire date: 2025-12-25" at bounding box center [638, 198] width 774 height 34
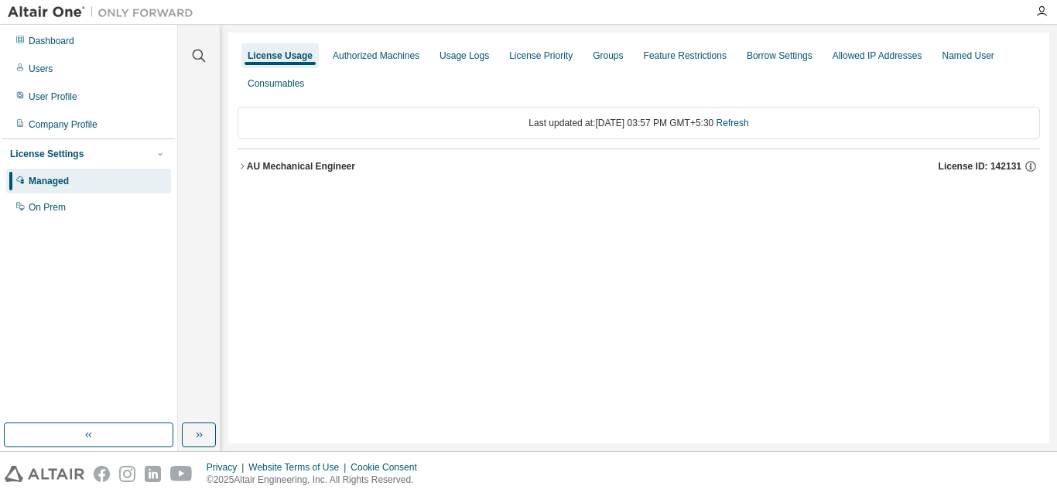
click at [250, 158] on button "AU Mechanical Engineer License ID: 142131" at bounding box center [638, 166] width 802 height 34
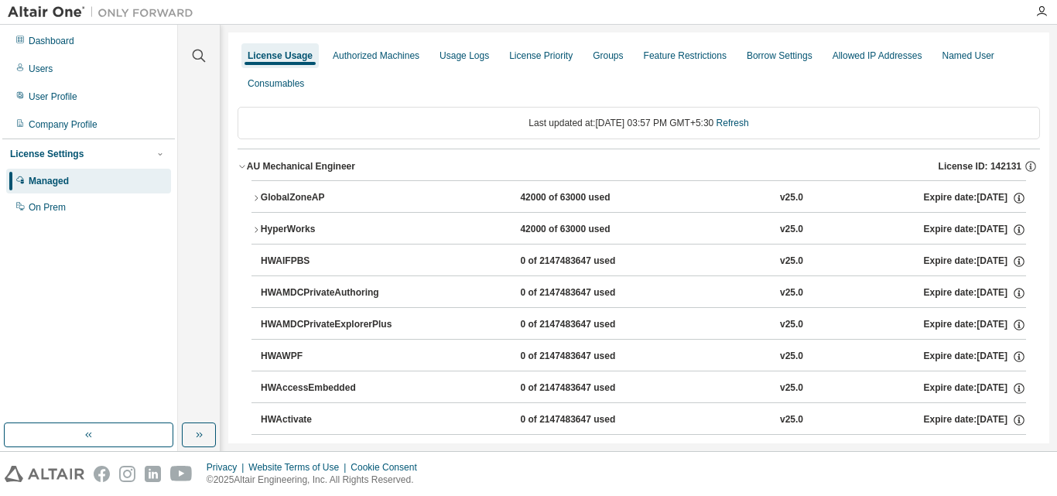
click at [289, 195] on div "GlobalZoneAP" at bounding box center [330, 198] width 139 height 14
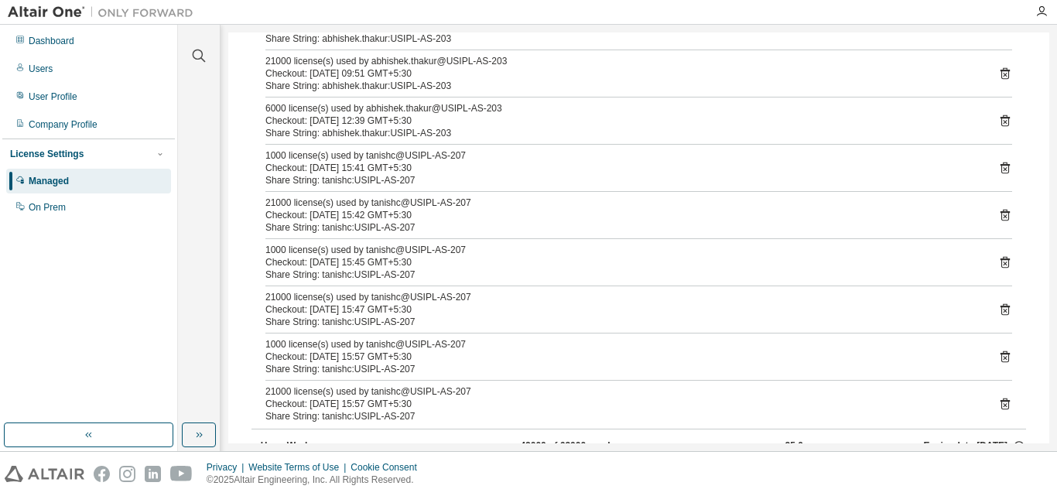
scroll to position [232, 0]
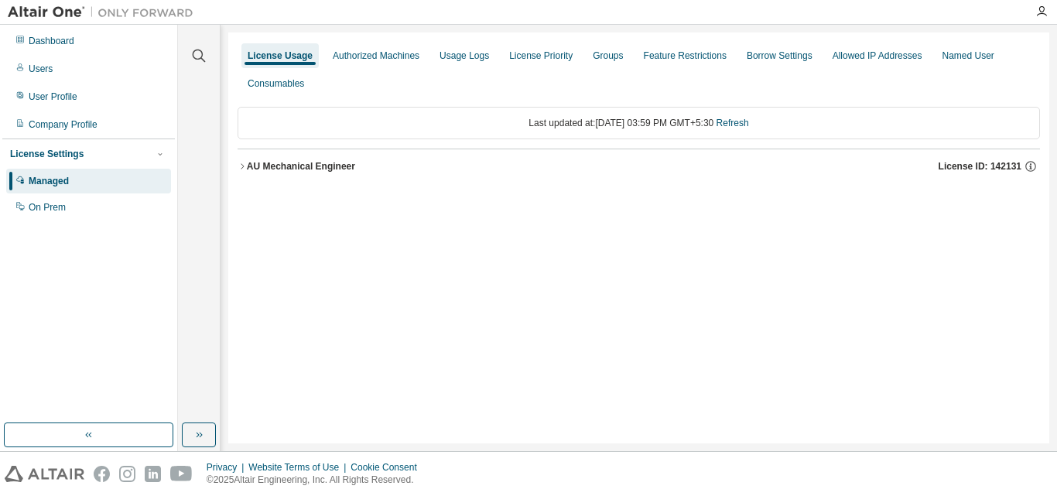
click at [323, 167] on div "AU Mechanical Engineer" at bounding box center [301, 166] width 108 height 12
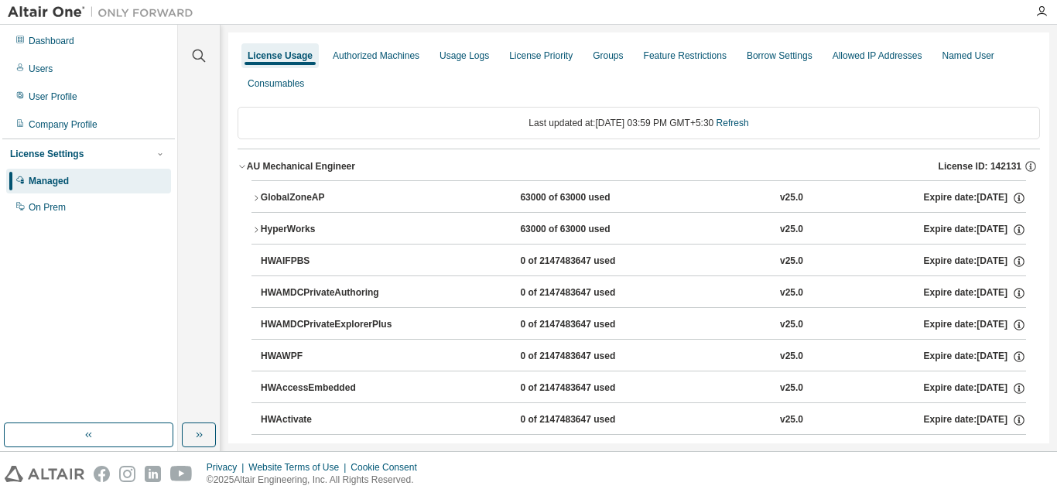
click at [320, 184] on button "GlobalZoneAP 63000 of 63000 used v25.0 Expire date: 2025-12-25" at bounding box center [638, 198] width 774 height 34
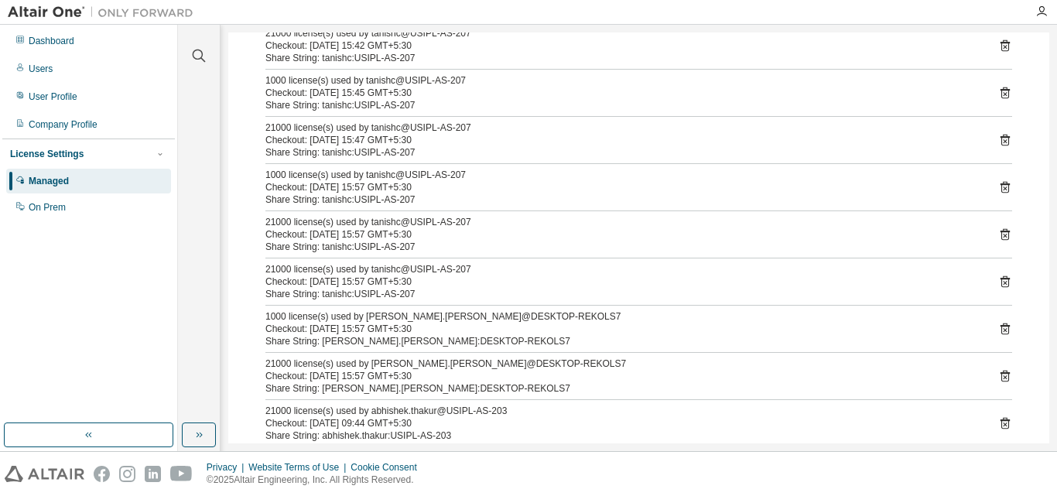
scroll to position [309, 0]
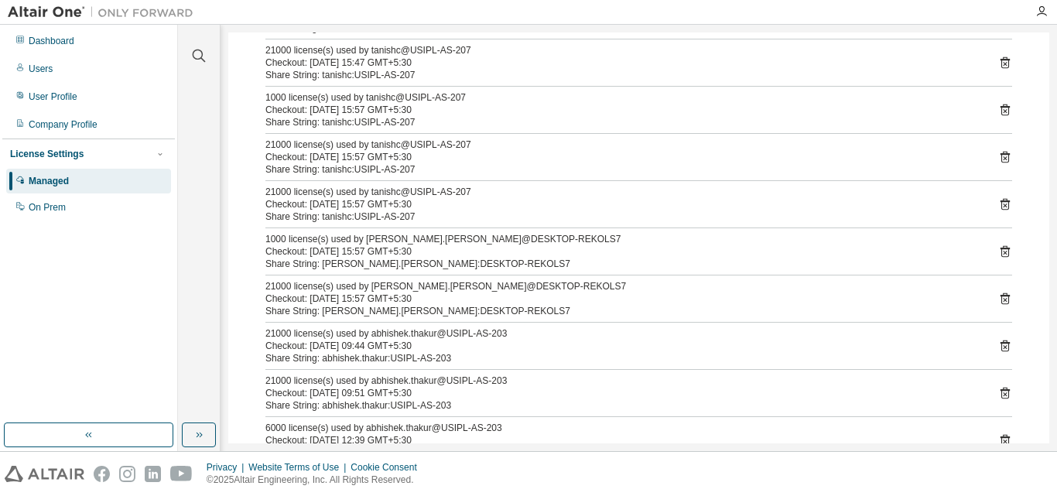
click at [1000, 254] on icon at bounding box center [1004, 252] width 9 height 12
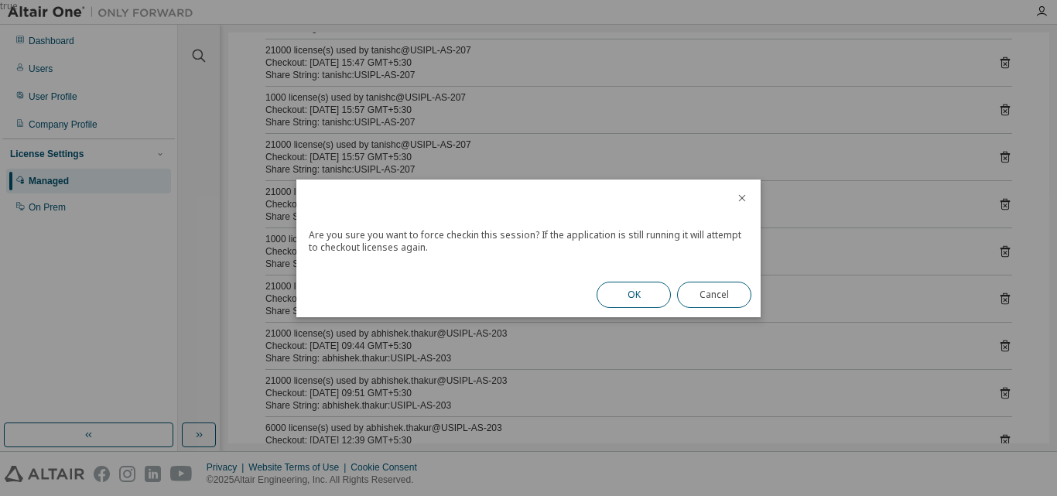
click at [656, 287] on button "OK" at bounding box center [633, 295] width 74 height 26
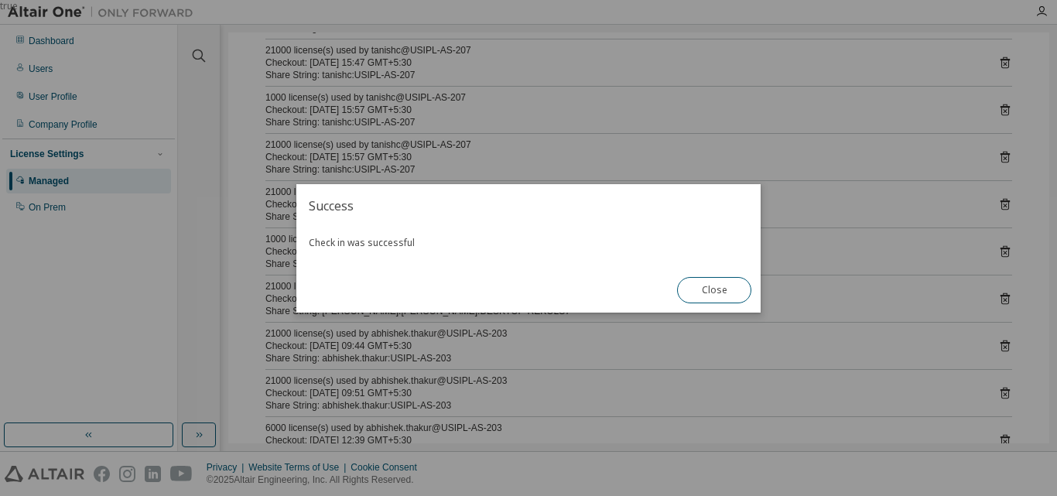
click at [725, 282] on button "Close" at bounding box center [714, 290] width 74 height 26
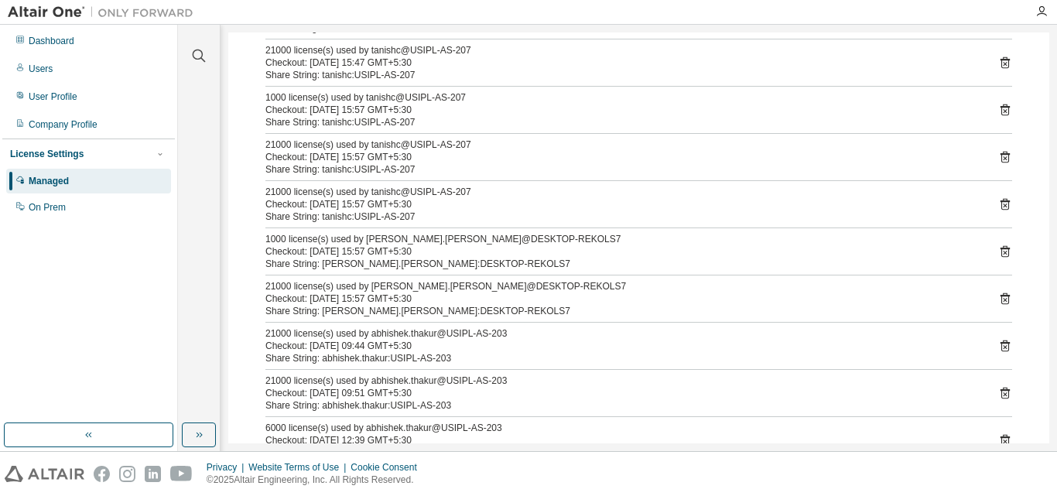
click at [998, 305] on icon at bounding box center [1005, 299] width 14 height 14
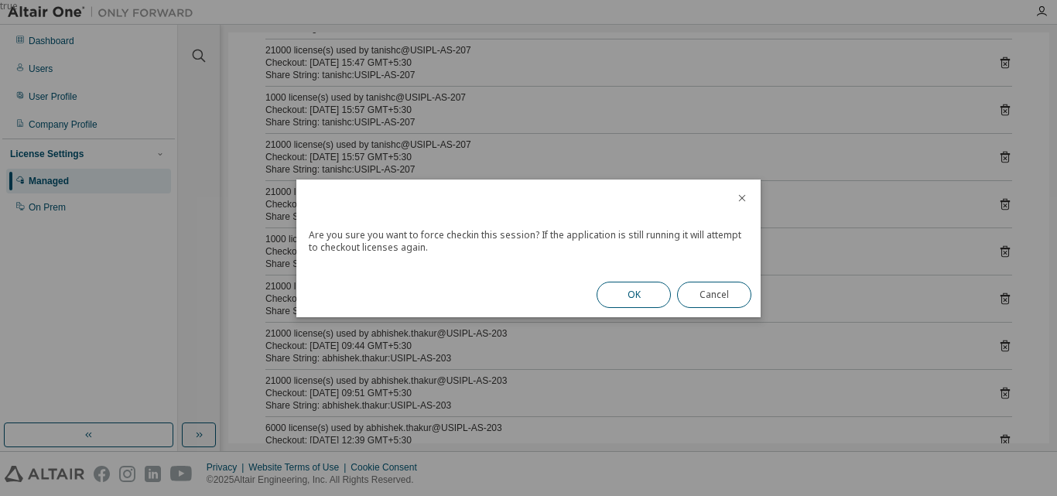
click at [635, 282] on button "OK" at bounding box center [633, 295] width 74 height 26
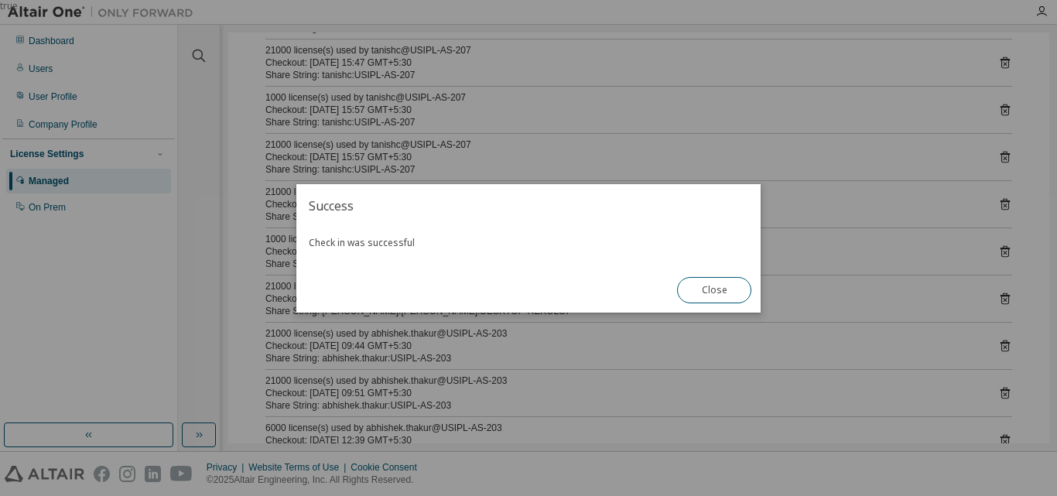
click at [705, 289] on button "Close" at bounding box center [714, 290] width 74 height 26
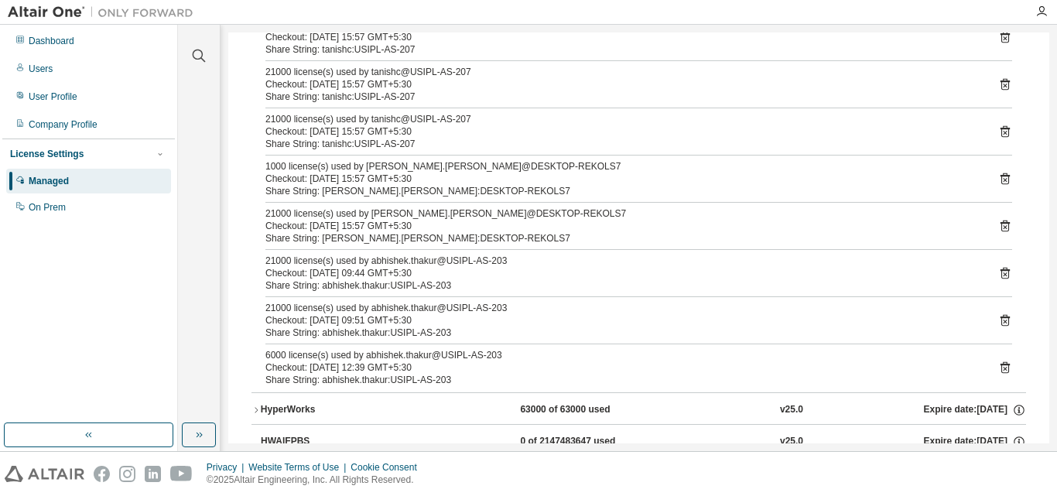
scroll to position [464, 0]
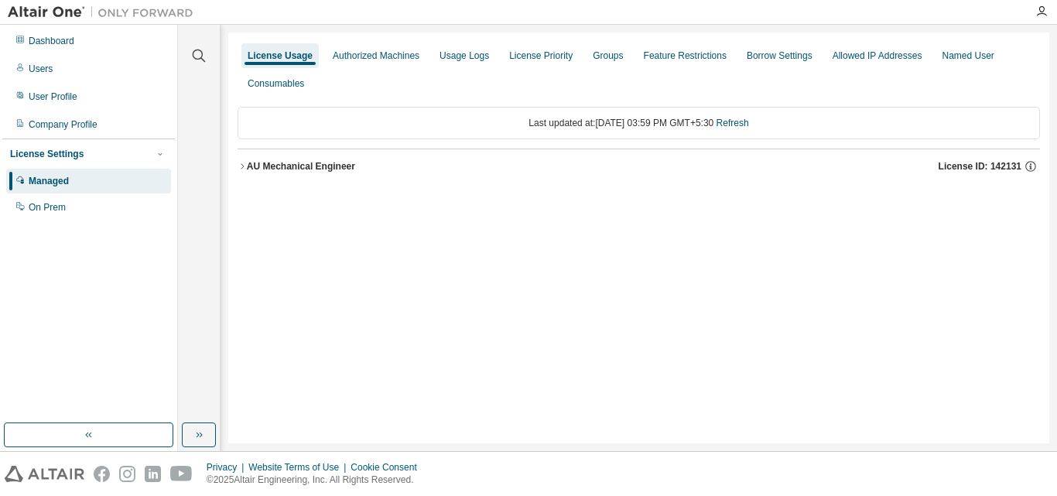
click at [279, 171] on div "AU Mechanical Engineer" at bounding box center [301, 166] width 108 height 12
click at [274, 169] on div "AU Mechanical Engineer" at bounding box center [301, 166] width 108 height 12
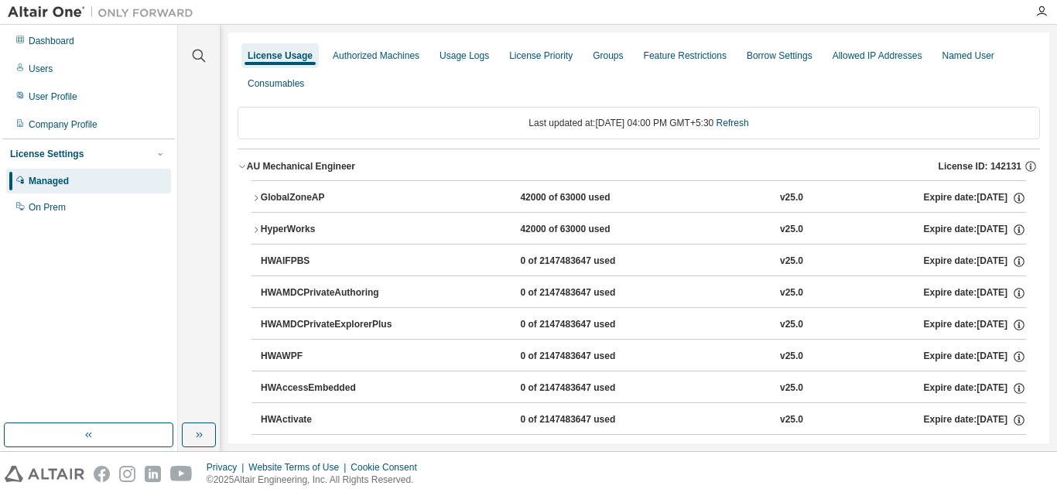
click at [290, 193] on div "GlobalZoneAP" at bounding box center [330, 198] width 139 height 14
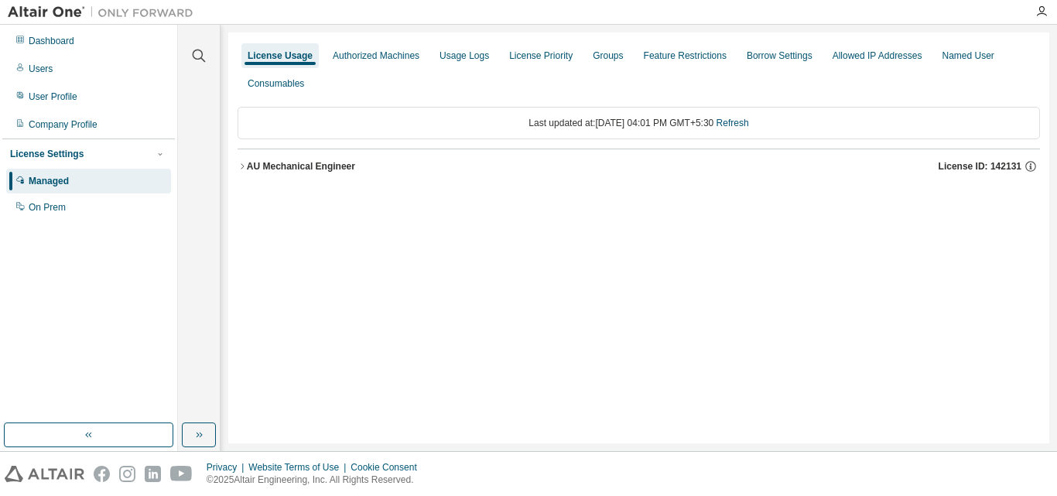
click at [328, 159] on div "AU Mechanical Engineer License ID: 142131" at bounding box center [643, 166] width 793 height 14
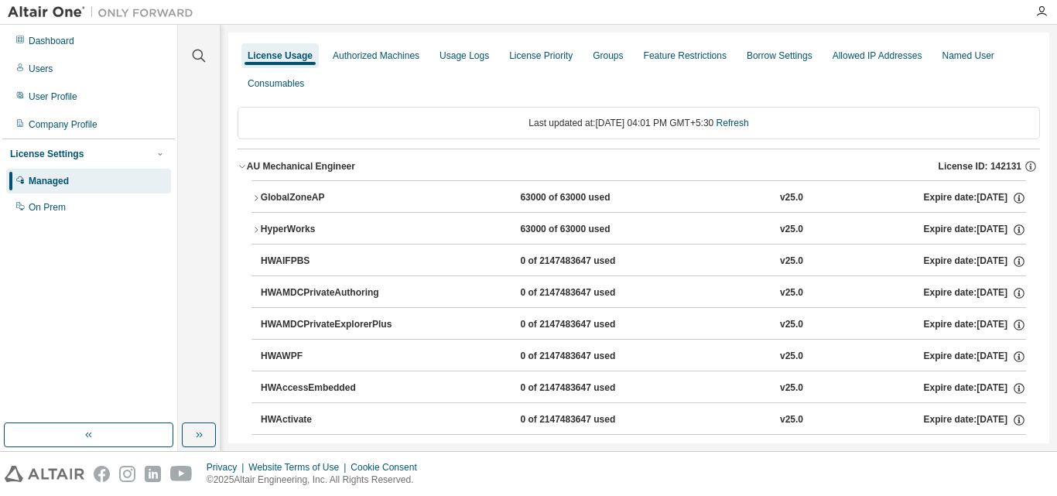
click at [435, 196] on div "GlobalZoneAP 63000 of 63000 used v25.0 Expire date: [DATE]" at bounding box center [643, 198] width 765 height 14
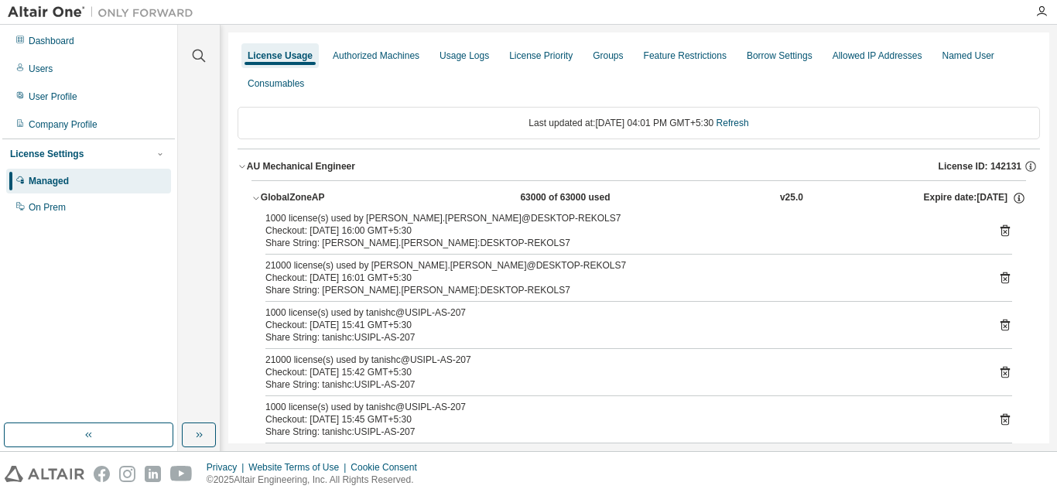
click at [1000, 227] on icon at bounding box center [1004, 231] width 9 height 12
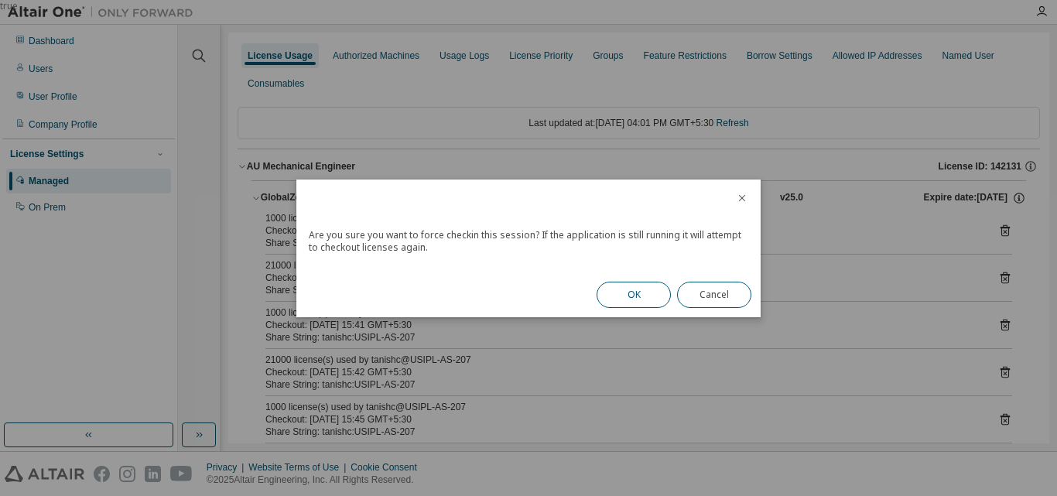
click at [653, 285] on button "OK" at bounding box center [633, 295] width 74 height 26
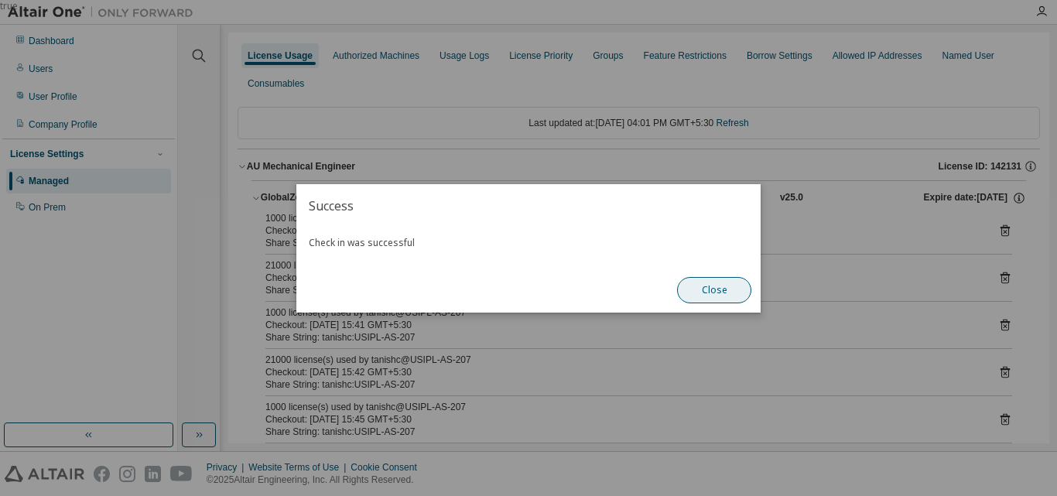
click at [703, 286] on button "Close" at bounding box center [714, 290] width 74 height 26
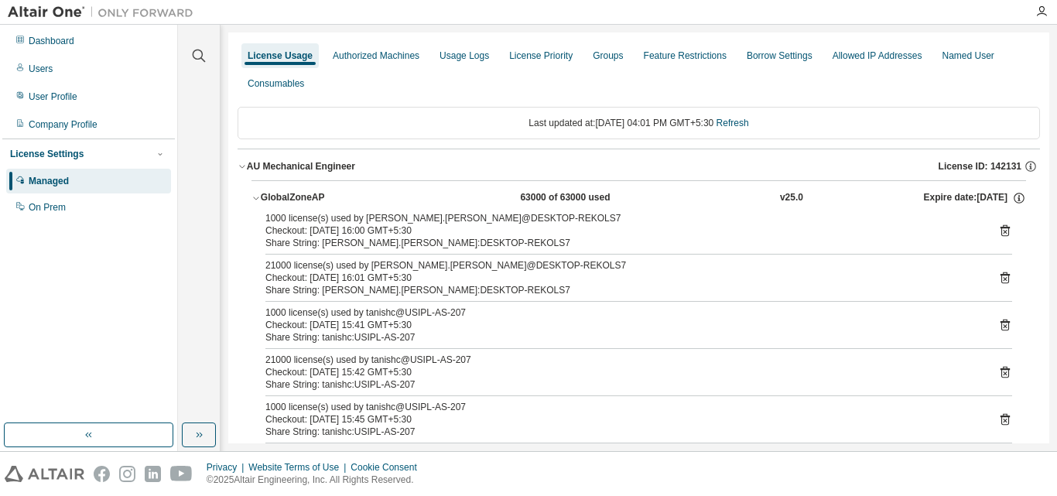
click at [1003, 279] on icon at bounding box center [1005, 279] width 4 height 4
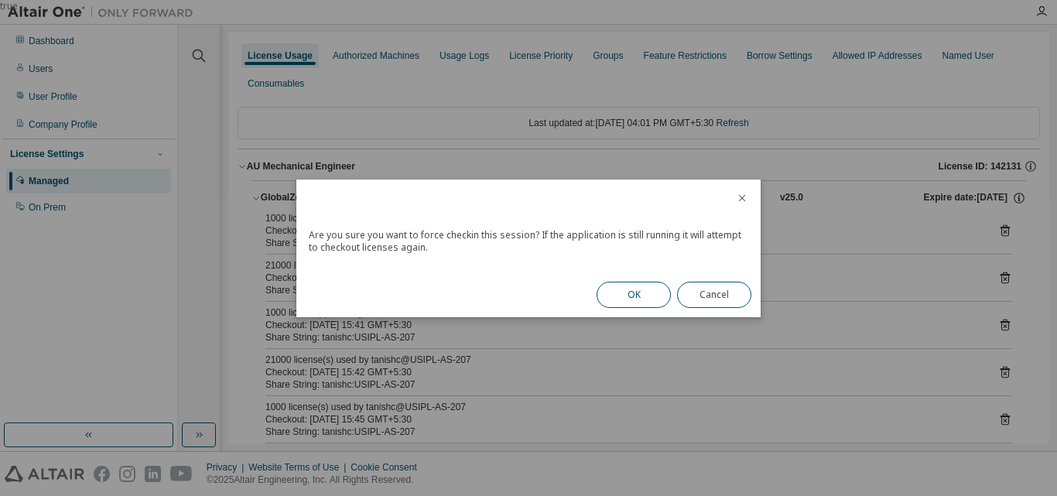
click at [662, 285] on button "OK" at bounding box center [633, 295] width 74 height 26
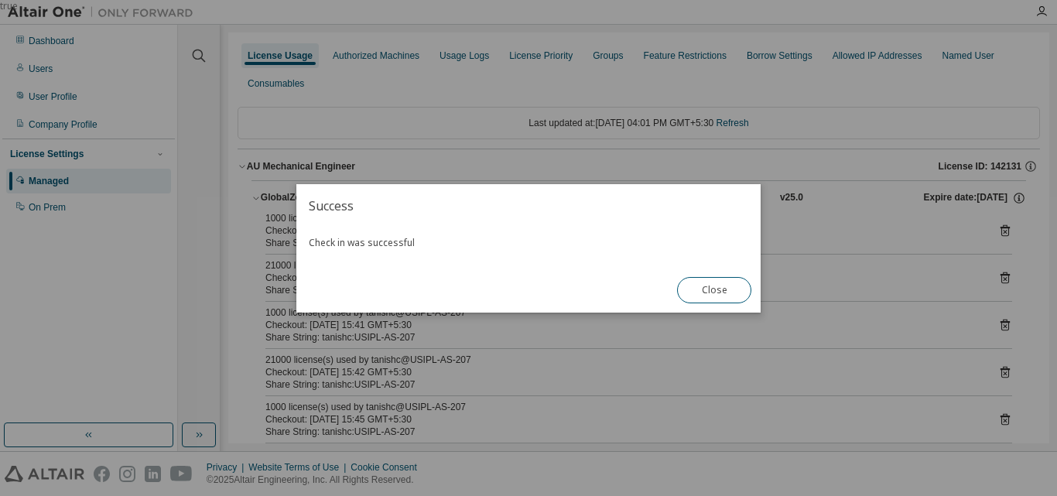
click at [708, 289] on button "Close" at bounding box center [714, 290] width 74 height 26
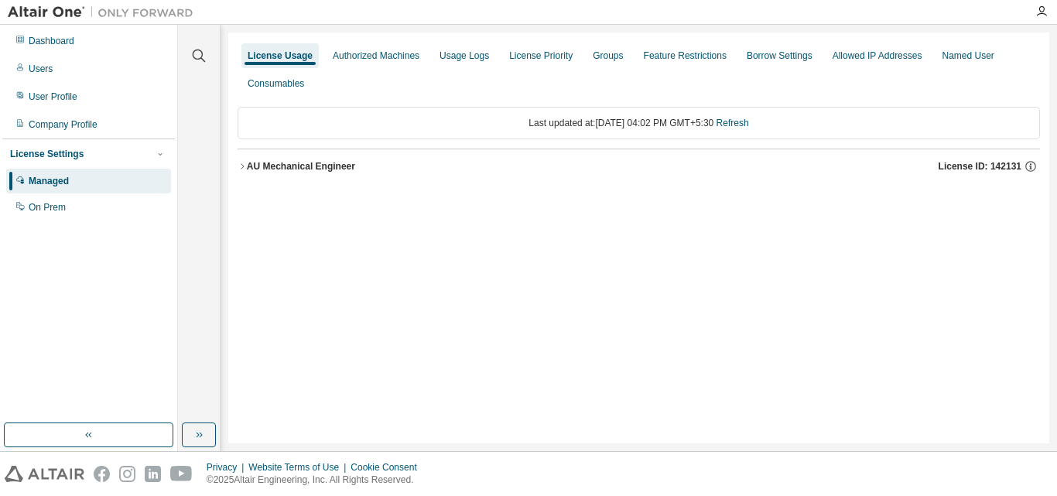
click at [310, 166] on div "AU Mechanical Engineer" at bounding box center [301, 166] width 108 height 12
click at [298, 171] on div "AU Mechanical Engineer" at bounding box center [301, 166] width 108 height 12
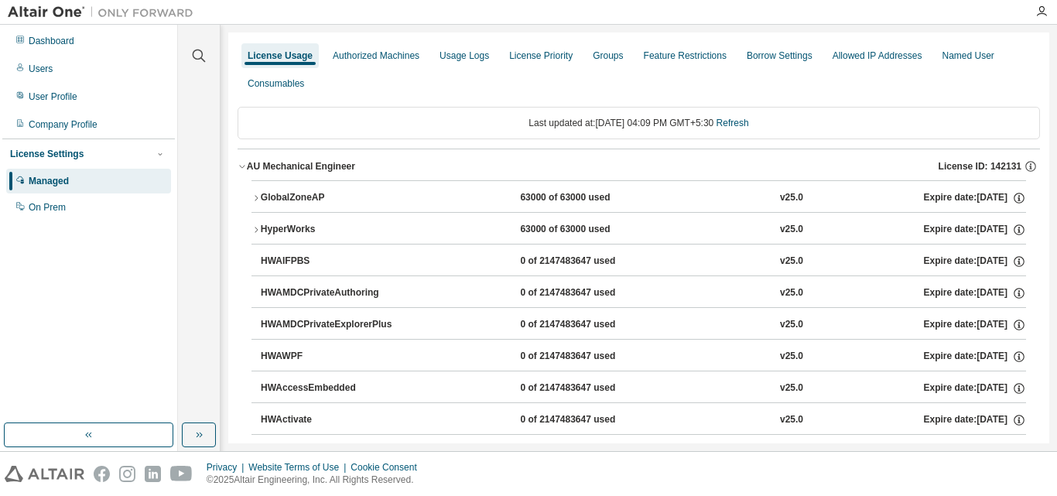
click at [350, 198] on div "GlobalZoneAP" at bounding box center [330, 198] width 139 height 14
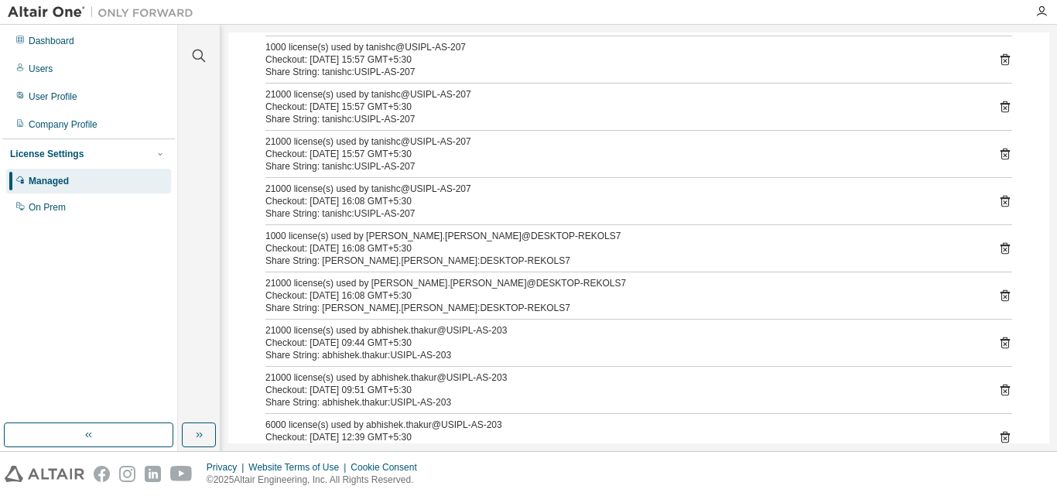
scroll to position [387, 0]
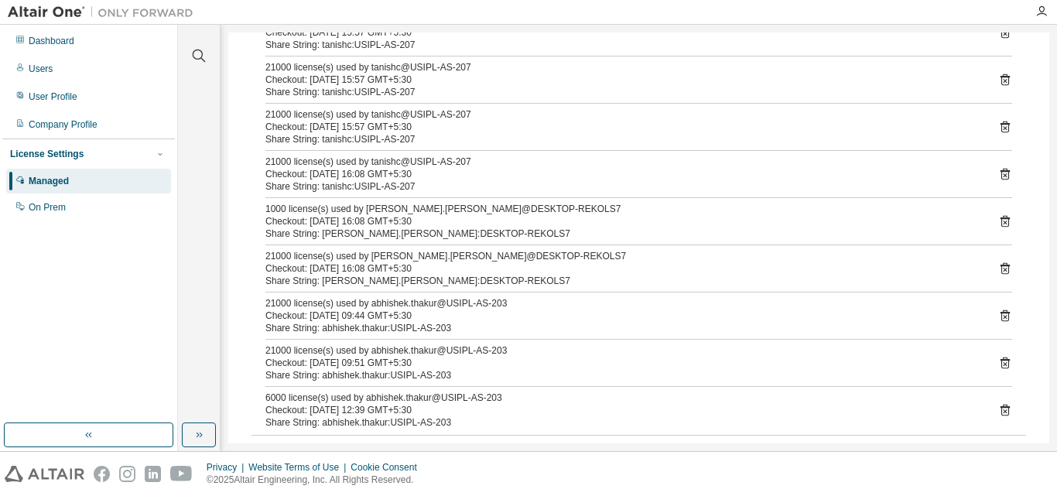
click at [998, 212] on div "1000 license(s) used by amarjit.singh@DESKTOP-REKOLS7 Checkout: 2025-08-18 16:0…" at bounding box center [638, 221] width 747 height 37
click at [998, 220] on icon at bounding box center [1005, 221] width 14 height 14
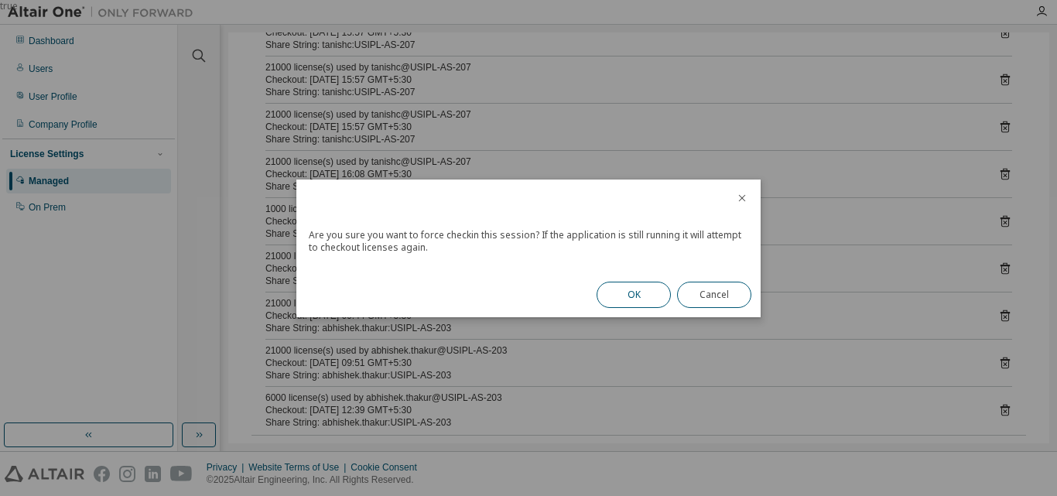
click at [624, 285] on button "OK" at bounding box center [633, 295] width 74 height 26
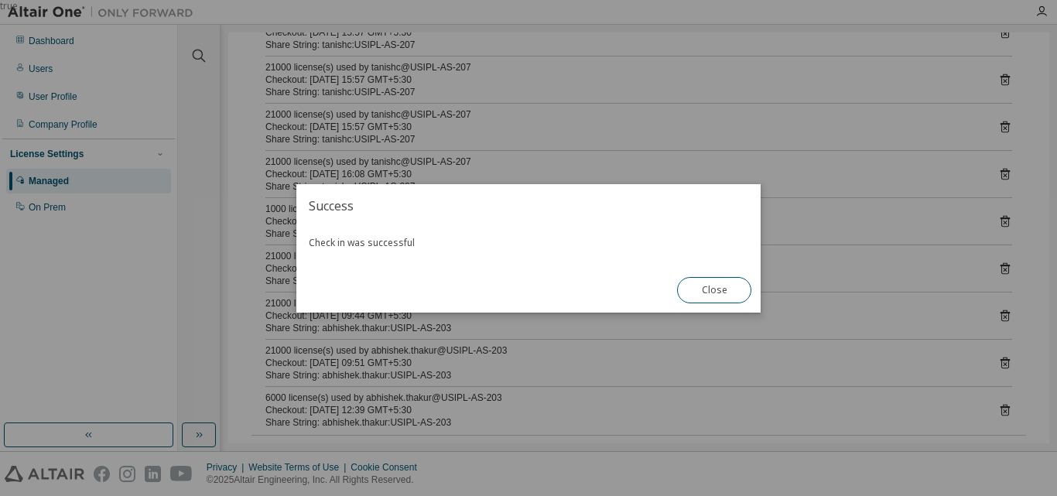
click at [724, 283] on button "Close" at bounding box center [714, 290] width 74 height 26
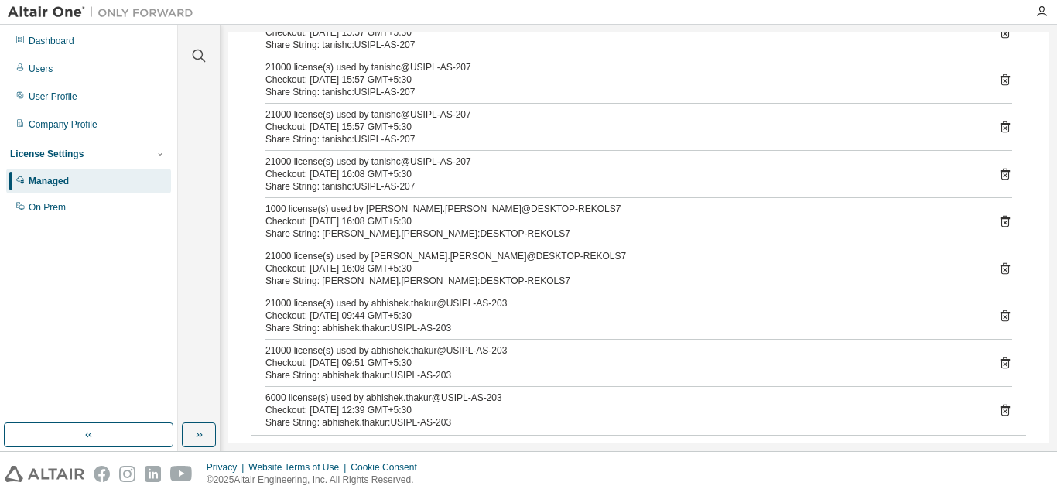
click at [999, 270] on icon at bounding box center [1005, 268] width 14 height 14
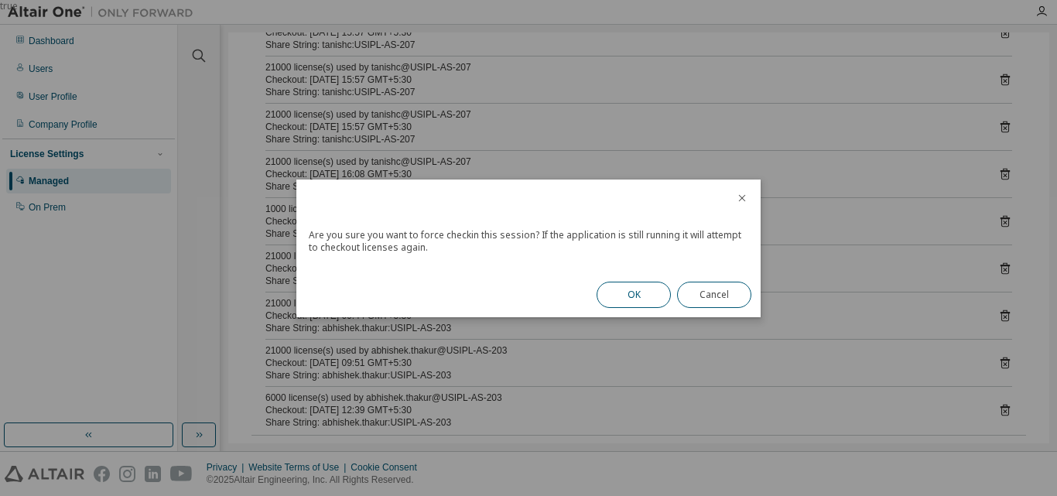
click at [639, 304] on button "OK" at bounding box center [633, 295] width 74 height 26
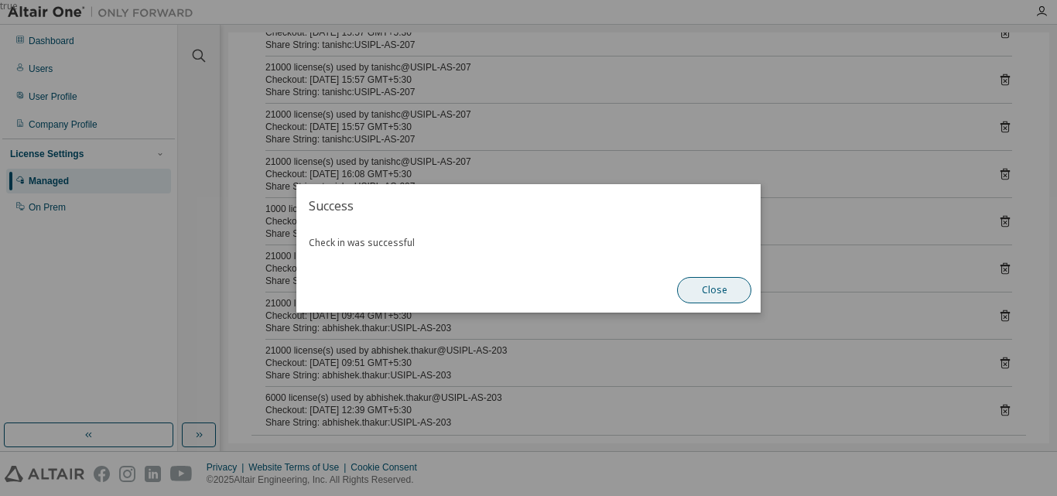
click at [733, 291] on button "Close" at bounding box center [714, 290] width 74 height 26
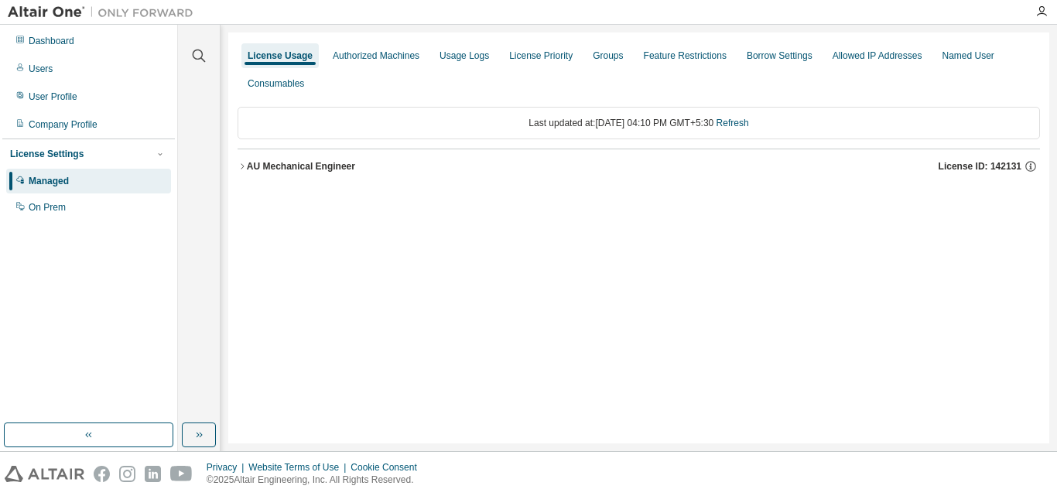
click at [284, 170] on div "AU Mechanical Engineer" at bounding box center [301, 166] width 108 height 12
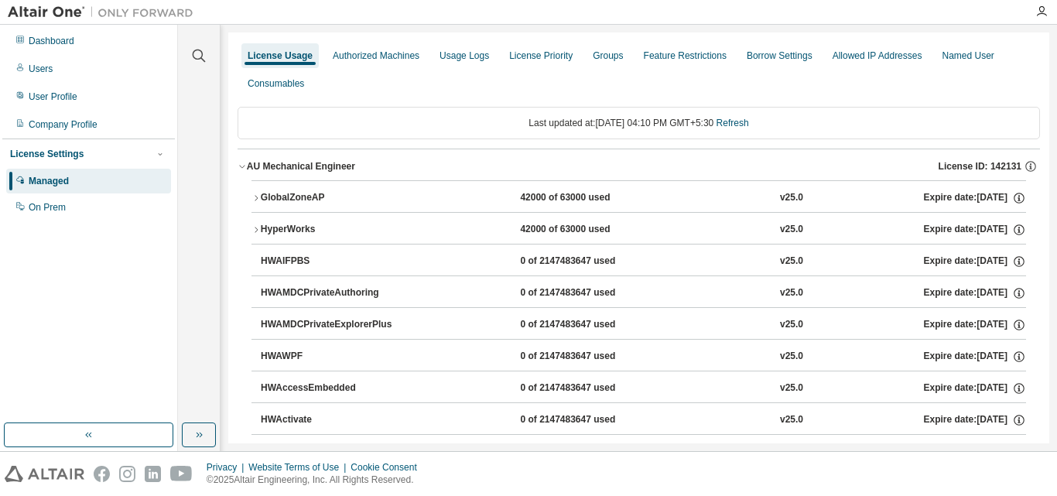
click at [290, 185] on button "GlobalZoneAP 42000 of 63000 used v25.0 Expire date: [DATE]" at bounding box center [638, 198] width 774 height 34
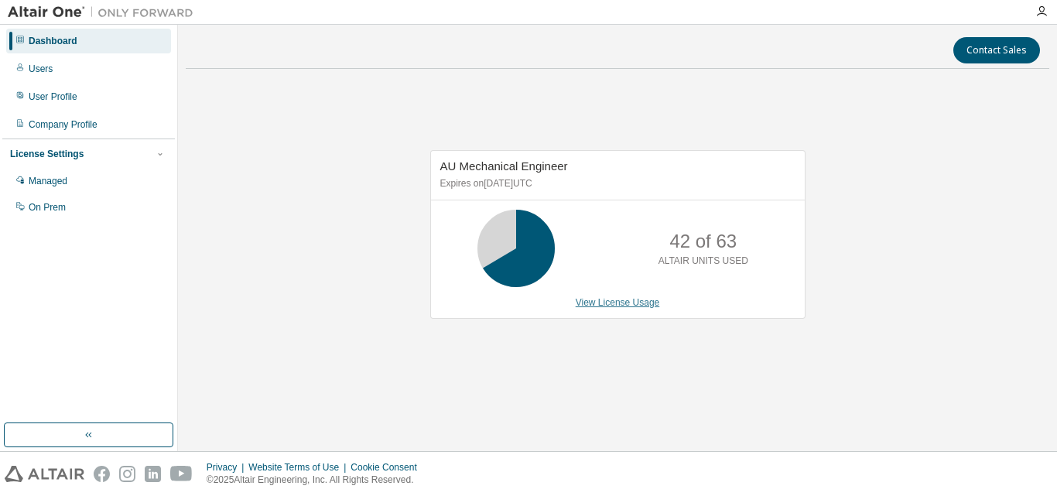
click at [607, 303] on link "View License Usage" at bounding box center [618, 302] width 84 height 11
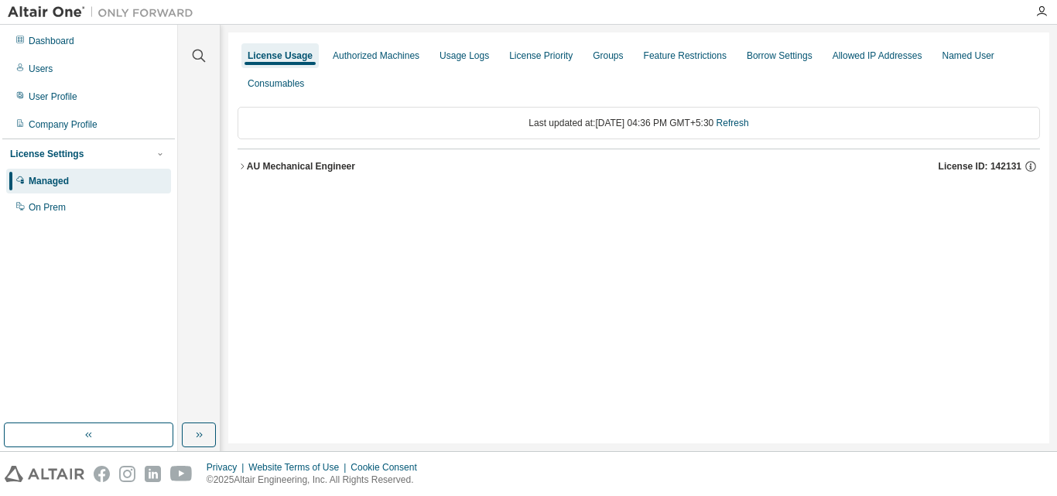
click at [327, 175] on button "AU Mechanical Engineer License ID: 142131" at bounding box center [638, 166] width 802 height 34
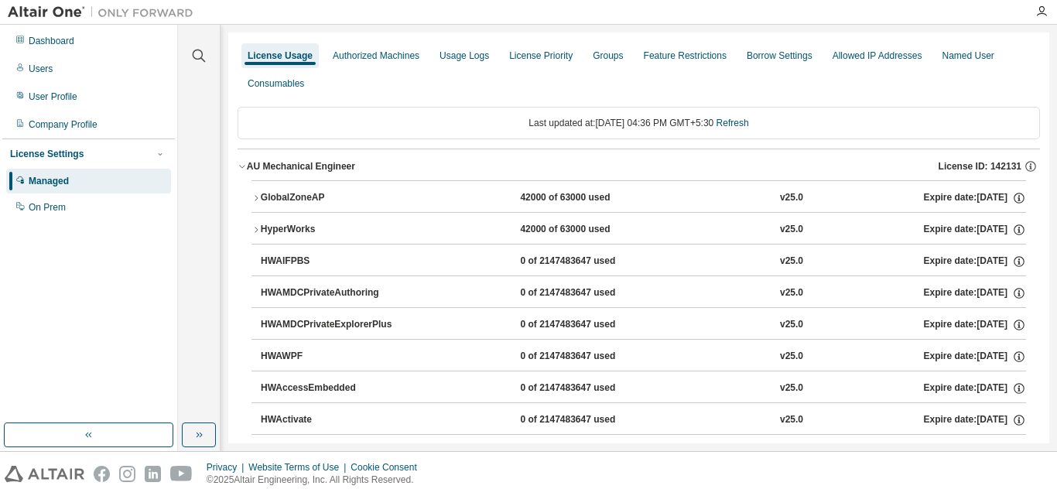
click at [328, 200] on div "GlobalZoneAP" at bounding box center [330, 198] width 139 height 14
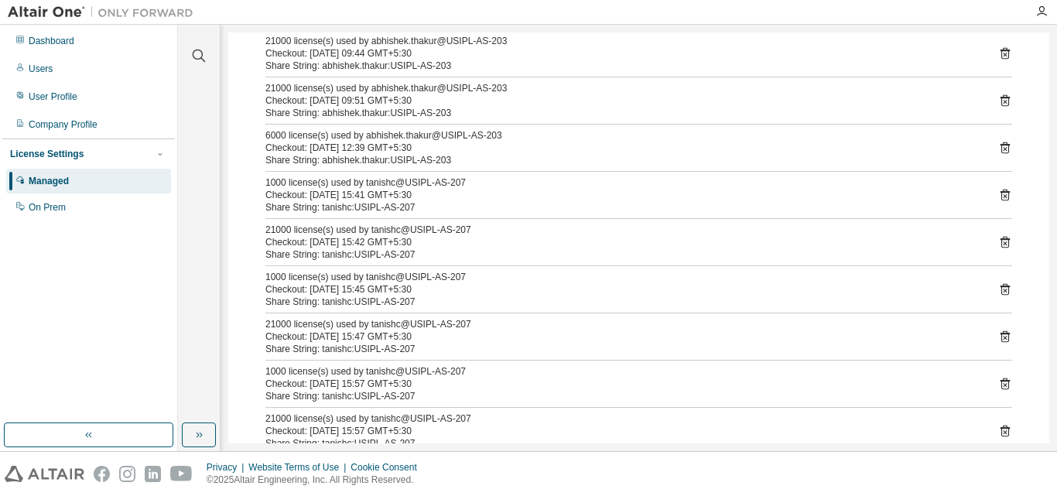
scroll to position [77, 0]
